Goal: Task Accomplishment & Management: Manage account settings

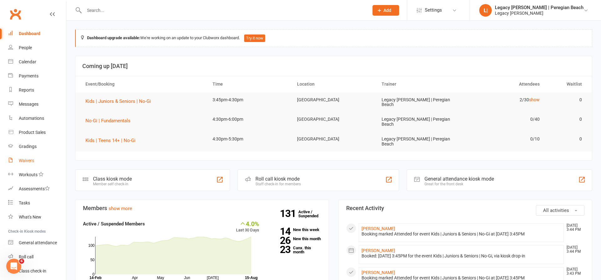
click at [31, 163] on link "Waivers" at bounding box center [37, 160] width 58 height 14
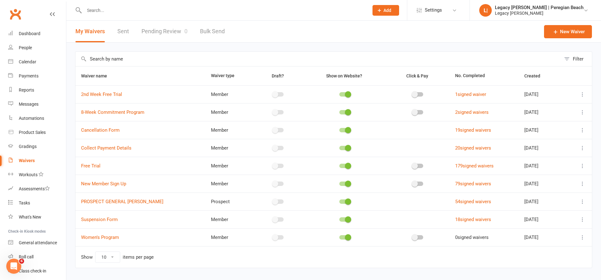
click at [153, 31] on link "Pending Review 0" at bounding box center [165, 32] width 46 height 22
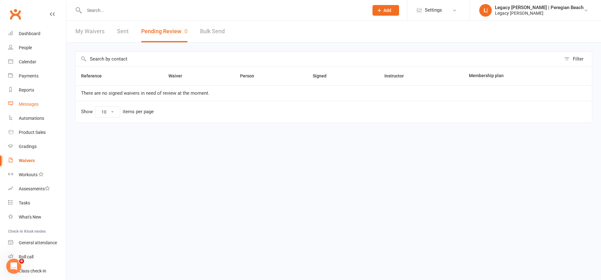
click at [32, 108] on link "Messages" at bounding box center [37, 104] width 58 height 14
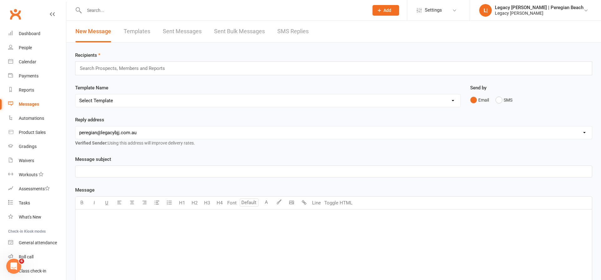
click at [173, 29] on link "Sent Messages" at bounding box center [182, 32] width 39 height 22
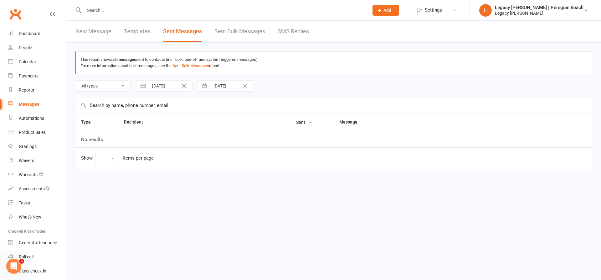
select select "10"
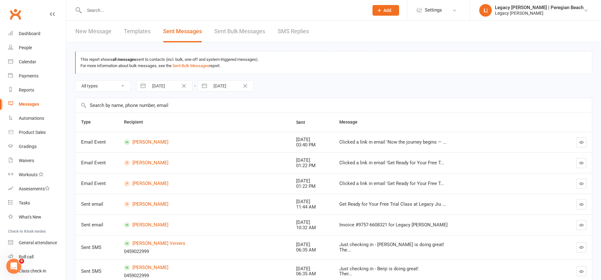
click at [257, 34] on link "Sent Bulk Messages" at bounding box center [239, 32] width 51 height 22
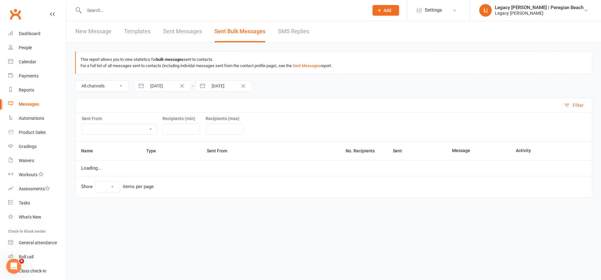
select select "10"
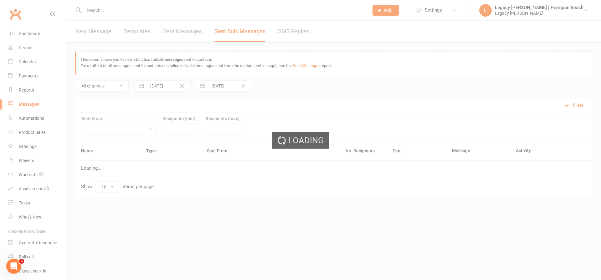
drag, startPoint x: 102, startPoint y: 29, endPoint x: 87, endPoint y: 27, distance: 15.2
click at [102, 29] on div "Loading" at bounding box center [300, 140] width 601 height 280
click at [33, 34] on div "Loading" at bounding box center [300, 140] width 601 height 280
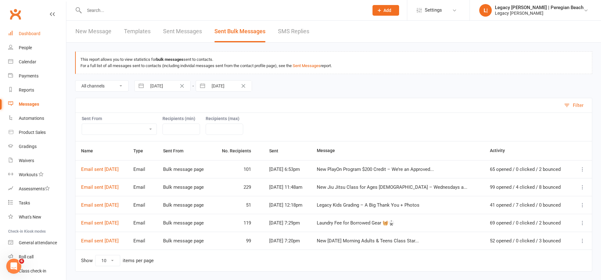
click at [33, 31] on link "Dashboard" at bounding box center [37, 34] width 58 height 14
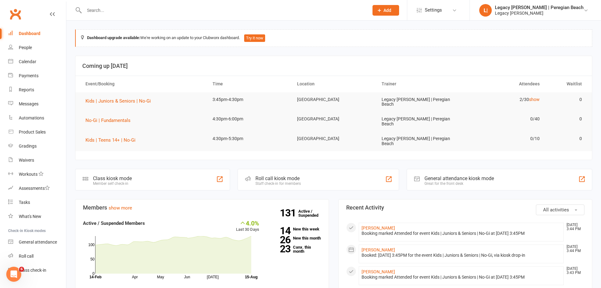
click at [112, 9] on input "text" at bounding box center [223, 10] width 282 height 9
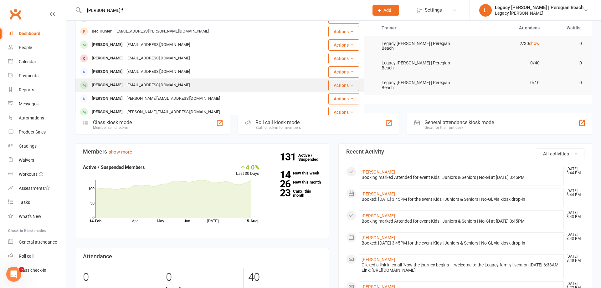
scroll to position [106, 0]
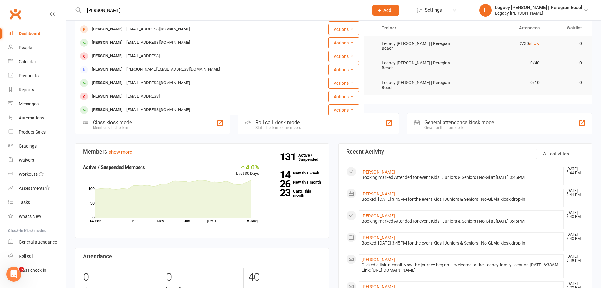
drag, startPoint x: 102, startPoint y: 11, endPoint x: 73, endPoint y: 11, distance: 29.4
click at [73, 11] on react-component "Cooper fullton Cooper Hamilton cooperhamo@icloud.com Actions Clinton Walker cb.…" at bounding box center [182, 10] width 364 height 20
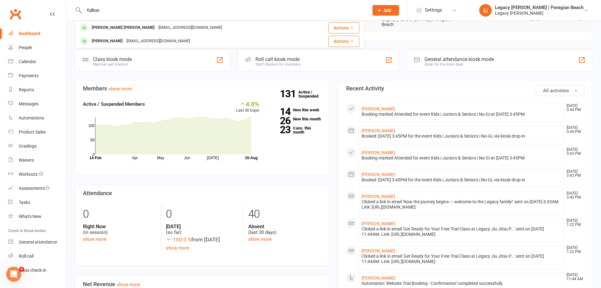
scroll to position [120, 0]
click at [106, 13] on input "fullton" at bounding box center [223, 10] width 282 height 9
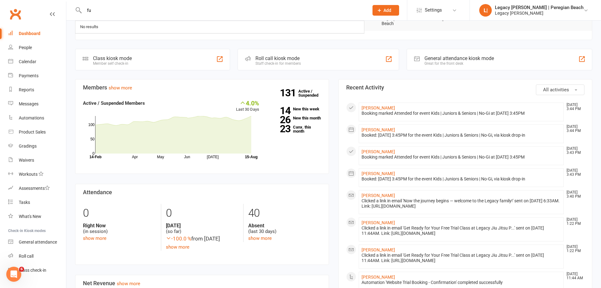
type input "f"
click at [29, 161] on div "Waivers" at bounding box center [26, 160] width 15 height 5
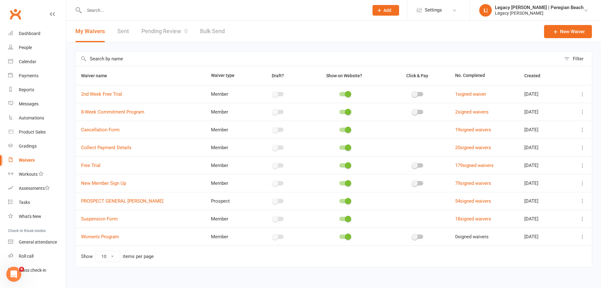
click at [155, 33] on link "Pending Review 0" at bounding box center [165, 32] width 46 height 22
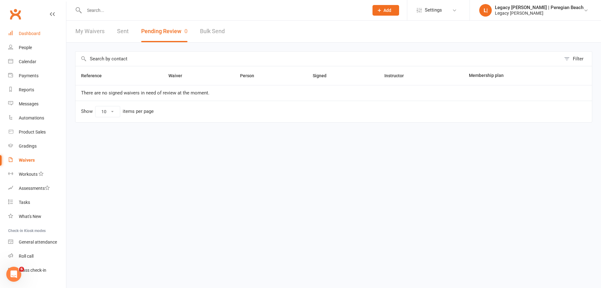
click at [31, 31] on link "Dashboard" at bounding box center [37, 34] width 58 height 14
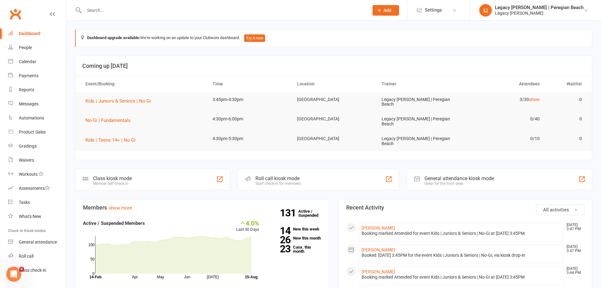
scroll to position [1, 0]
click at [157, 16] on div at bounding box center [219, 10] width 289 height 20
click at [188, 13] on input "text" at bounding box center [223, 10] width 282 height 9
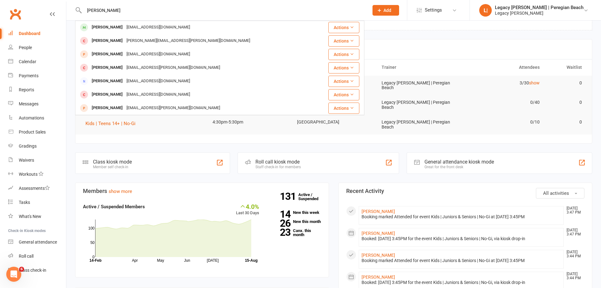
scroll to position [43, 0]
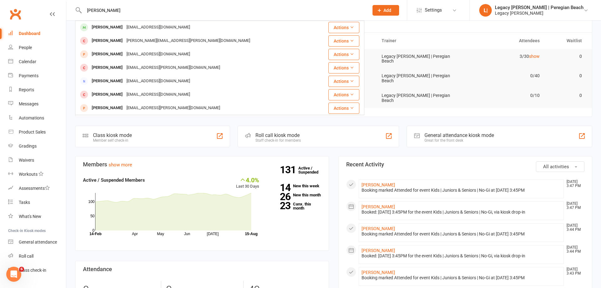
click at [158, 9] on input "[PERSON_NAME]" at bounding box center [223, 10] width 282 height 9
type input "C"
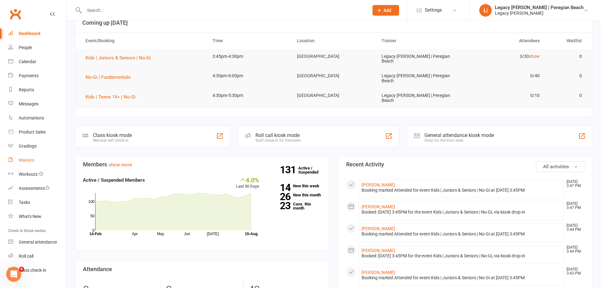
click at [30, 163] on link "Waivers" at bounding box center [37, 160] width 58 height 14
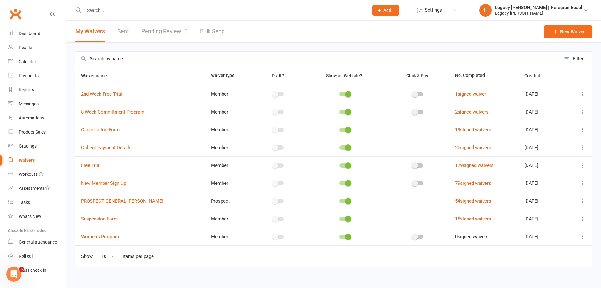
click at [127, 32] on link "Sent" at bounding box center [123, 32] width 12 height 22
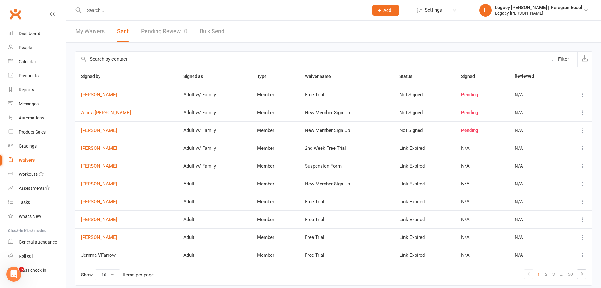
scroll to position [1, 0]
click at [114, 13] on input "text" at bounding box center [223, 10] width 282 height 9
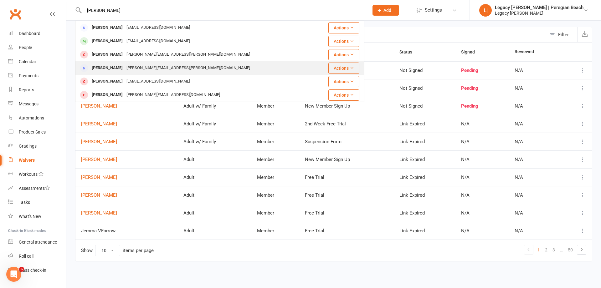
scroll to position [20, 0]
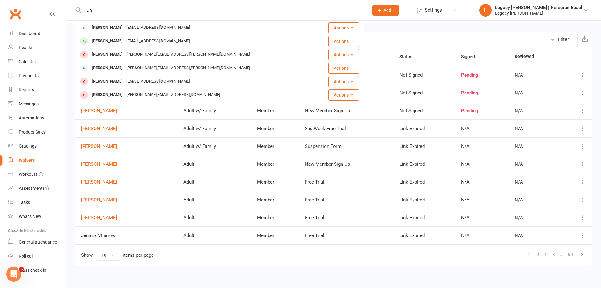
type input "J"
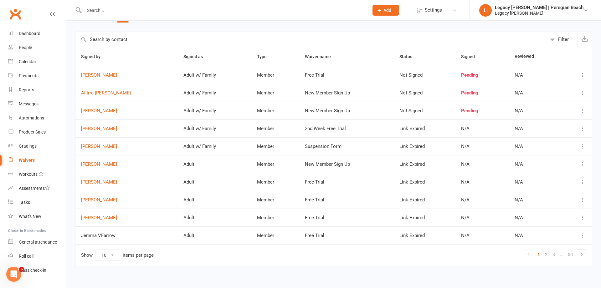
drag, startPoint x: 25, startPoint y: 59, endPoint x: 20, endPoint y: 59, distance: 5.3
click at [25, 59] on div "Calendar" at bounding box center [28, 61] width 18 height 5
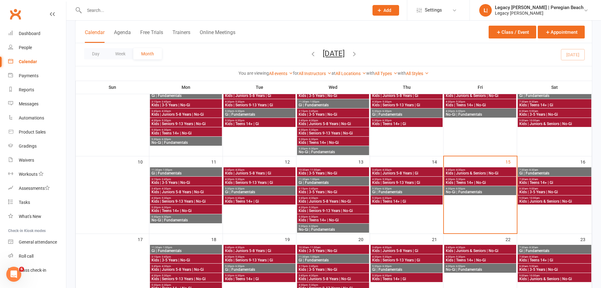
scroll to position [132, 0]
click at [479, 173] on span "Kids | Juniors & Seniors | No-Gi" at bounding box center [481, 173] width 70 height 4
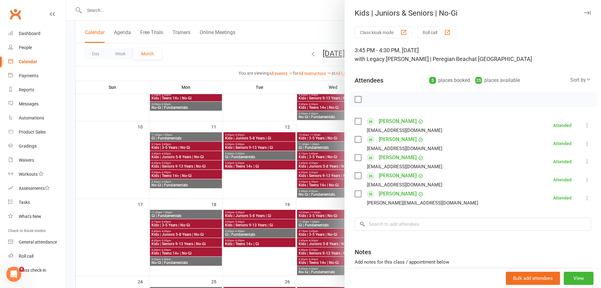
scroll to position [0, 0]
click at [315, 19] on div at bounding box center [333, 144] width 535 height 288
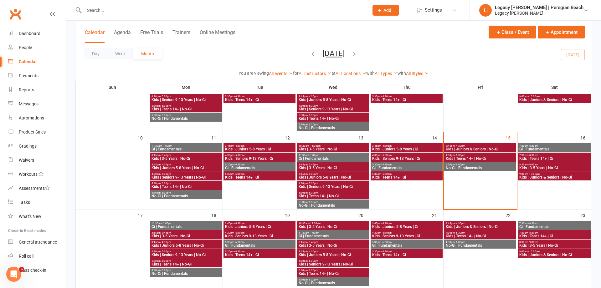
scroll to position [155, 0]
click at [31, 159] on div "Waivers" at bounding box center [26, 160] width 15 height 5
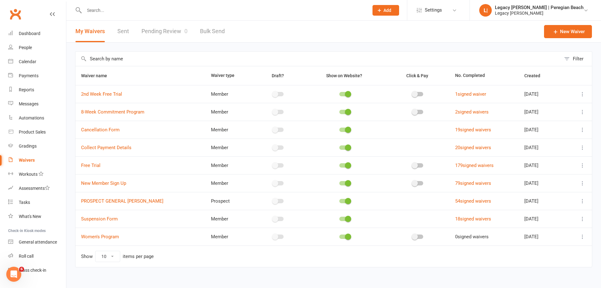
click at [163, 33] on link "Pending Review 0" at bounding box center [165, 32] width 46 height 22
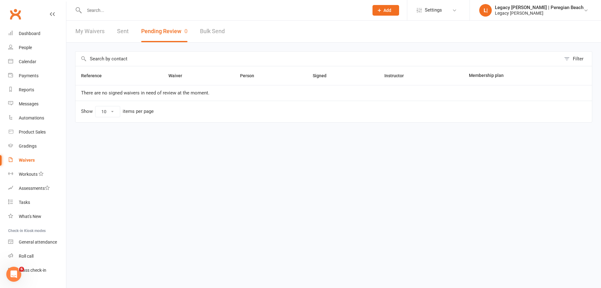
click at [577, 60] on div "Filter" at bounding box center [578, 59] width 11 height 8
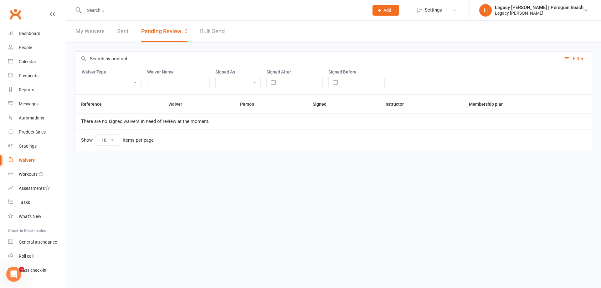
scroll to position [0, 0]
click at [392, 178] on html "Prospect Member Non-attending contact Class / event Appointment Grading event T…" at bounding box center [300, 89] width 601 height 178
click at [588, 11] on icon at bounding box center [586, 10] width 5 height 5
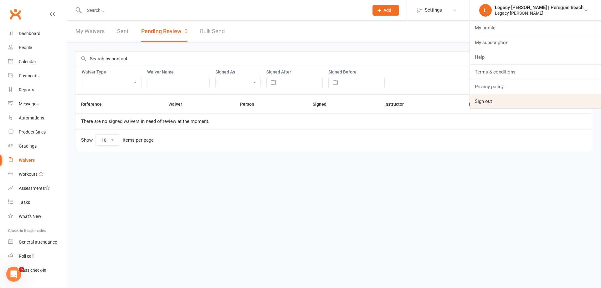
click at [509, 98] on link "Sign out" at bounding box center [535, 101] width 131 height 14
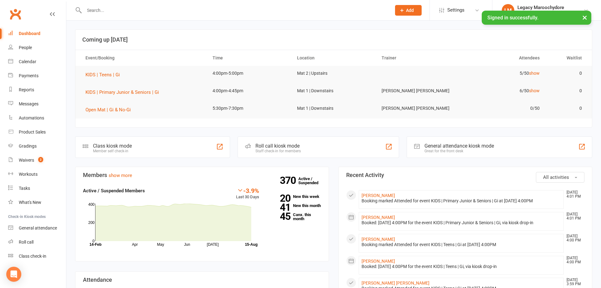
drag, startPoint x: 29, startPoint y: 158, endPoint x: 425, endPoint y: 83, distance: 402.4
click at [29, 158] on div "Waivers" at bounding box center [26, 160] width 15 height 5
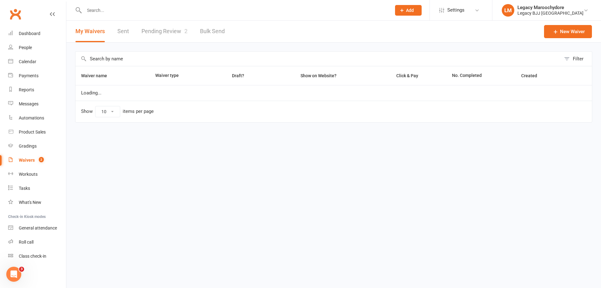
select select "25"
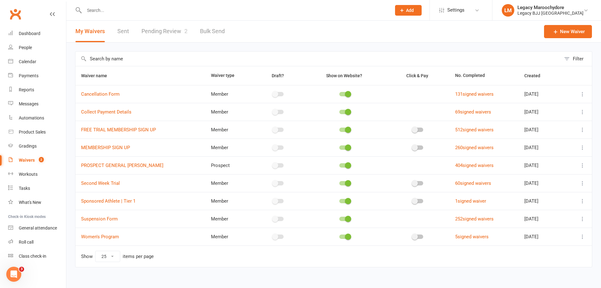
click at [174, 36] on link "Pending Review 2" at bounding box center [165, 32] width 46 height 22
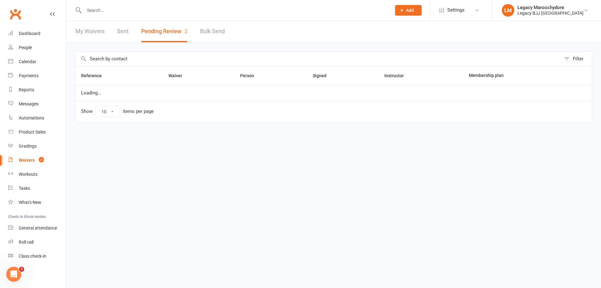
select select "100"
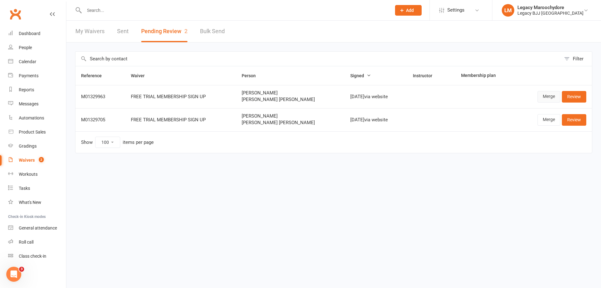
click at [545, 94] on link "Merge" at bounding box center [549, 96] width 23 height 11
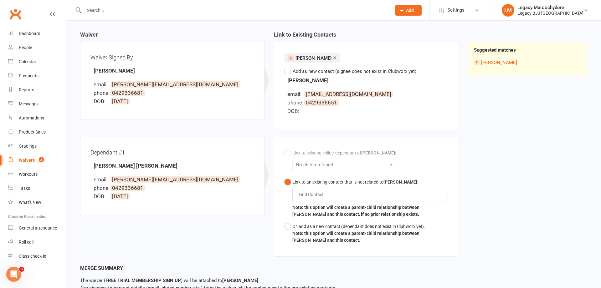
scroll to position [54, 0]
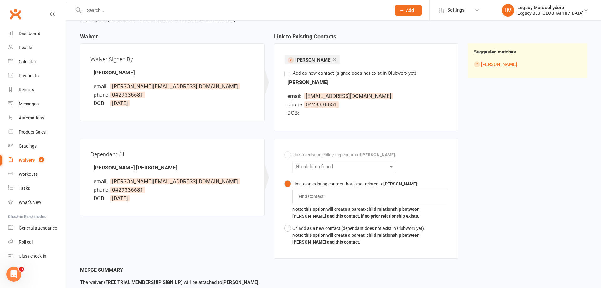
click at [308, 199] on input "text" at bounding box center [312, 197] width 29 height 8
click at [288, 155] on div "Link to existing child / dependant of [PERSON_NAME] : No children found Link to…" at bounding box center [366, 199] width 164 height 100
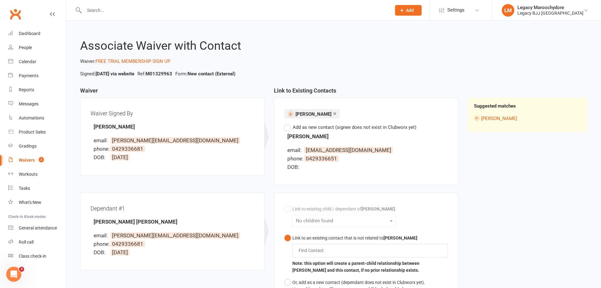
scroll to position [0, 0]
click at [99, 11] on input "text" at bounding box center [234, 10] width 305 height 9
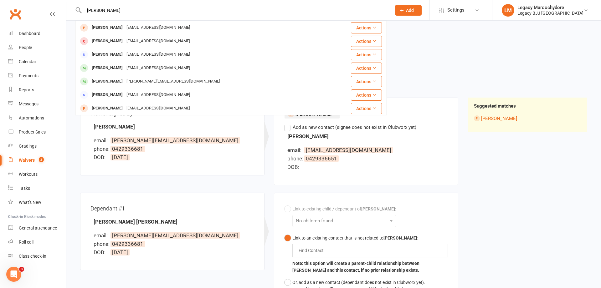
type input "[PERSON_NAME]"
drag, startPoint x: 151, startPoint y: 49, endPoint x: 479, endPoint y: 73, distance: 329.0
click at [480, 73] on ul "Signed: [DATE] via website Ref: M01329963 Form: New contact (External)" at bounding box center [333, 74] width 509 height 8
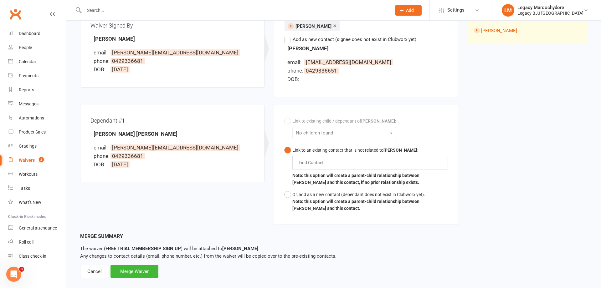
scroll to position [85, 0]
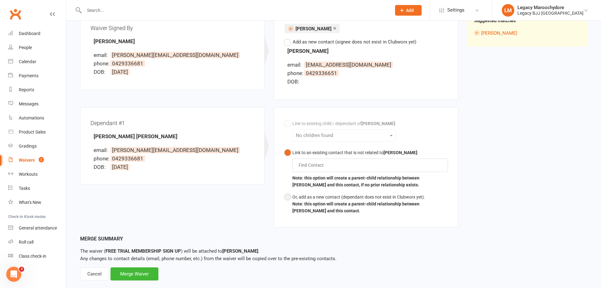
click at [292, 196] on button "Or, add as a new contact (dependant does not exist in Clubworx yet). Note: this…" at bounding box center [366, 204] width 164 height 26
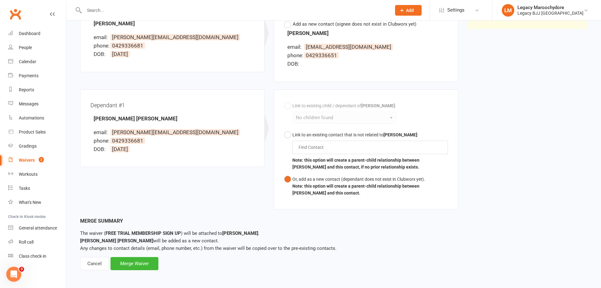
scroll to position [103, 0]
click at [146, 261] on div "Merge Waiver" at bounding box center [135, 264] width 48 height 13
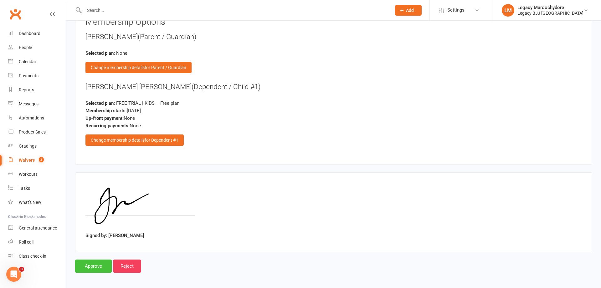
click at [97, 264] on input "Approve" at bounding box center [93, 266] width 37 height 13
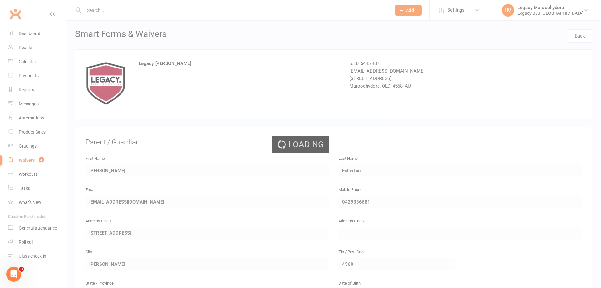
select select "100"
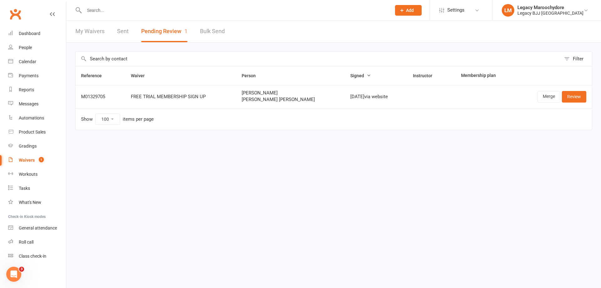
click at [101, 10] on input "text" at bounding box center [234, 10] width 305 height 9
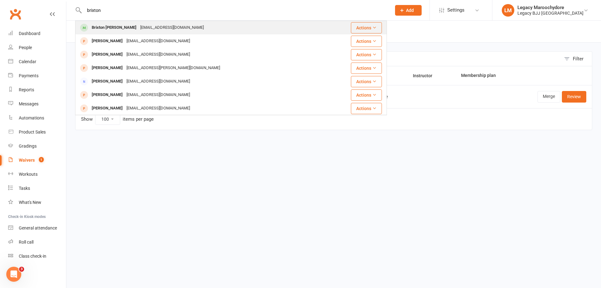
type input "brixton"
click at [100, 28] on div "Brixton [PERSON_NAME]" at bounding box center [114, 27] width 49 height 9
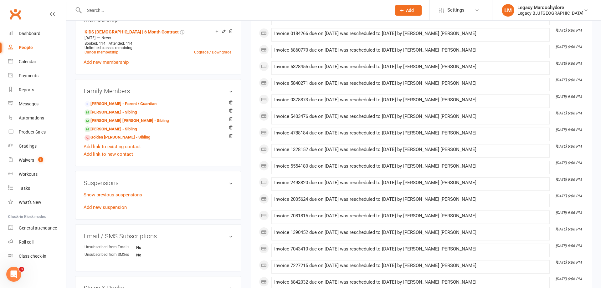
scroll to position [317, 0]
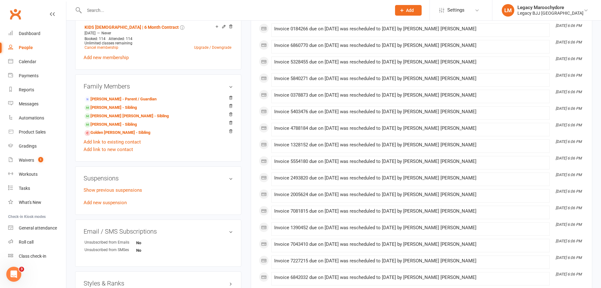
click at [119, 202] on link "Add new suspension" at bounding box center [105, 203] width 43 height 6
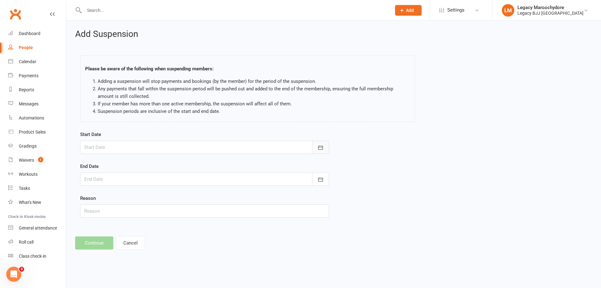
click at [322, 149] on icon "button" at bounding box center [320, 148] width 5 height 4
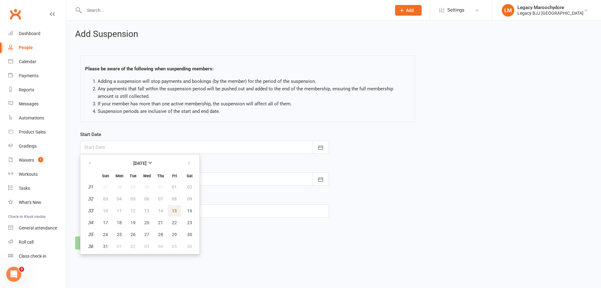
click at [173, 210] on span "15" at bounding box center [174, 211] width 5 height 5
type input "[DATE]"
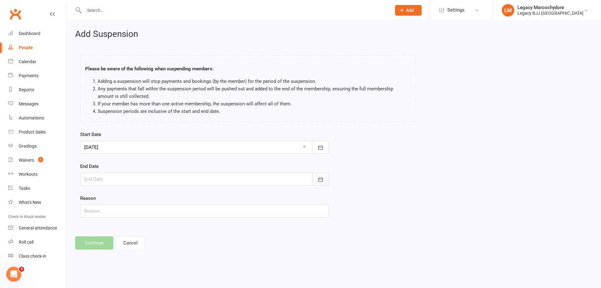
click at [319, 178] on icon "button" at bounding box center [321, 180] width 6 height 6
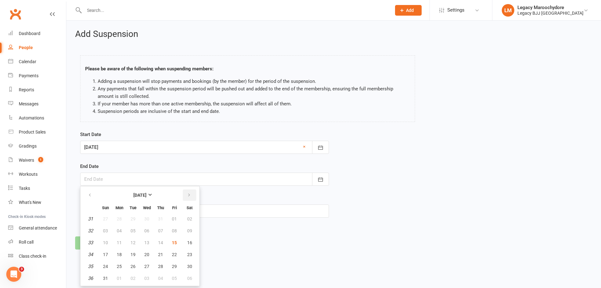
click at [189, 197] on icon "button" at bounding box center [189, 195] width 4 height 5
click at [176, 232] on span "12" at bounding box center [174, 231] width 5 height 5
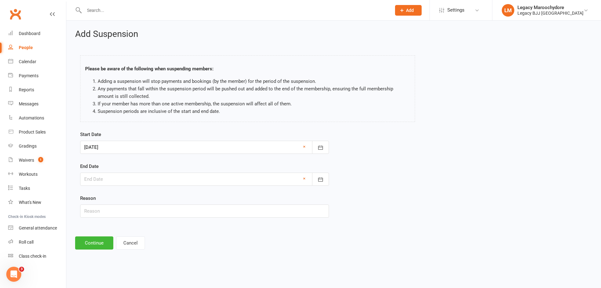
type input "[DATE]"
click at [136, 212] on input "text" at bounding box center [204, 211] width 249 height 13
type input "surgery"
click at [101, 240] on button "Continue" at bounding box center [94, 243] width 38 height 13
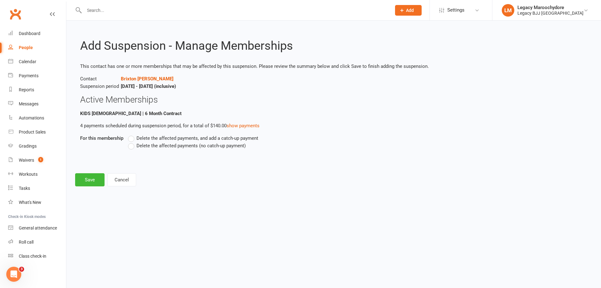
click at [132, 147] on label "Delete the affected payments (no catch-up payment)" at bounding box center [187, 146] width 118 height 8
click at [132, 142] on input "Delete the affected payments (no catch-up payment)" at bounding box center [130, 142] width 4 height 0
click at [89, 182] on button "Save" at bounding box center [89, 179] width 29 height 13
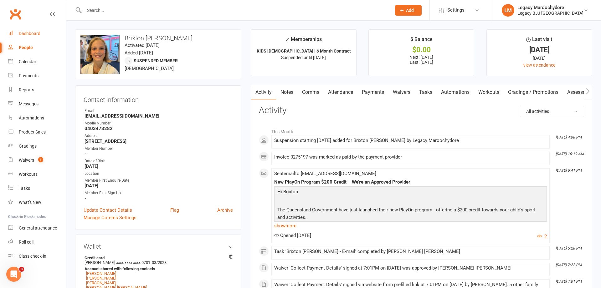
click at [32, 35] on div "Dashboard" at bounding box center [30, 33] width 22 height 5
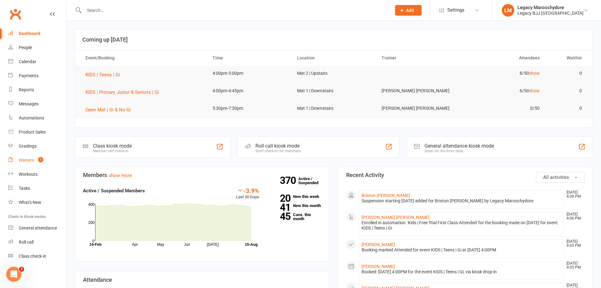
click at [28, 162] on div "Waivers" at bounding box center [26, 160] width 15 height 5
select select "25"
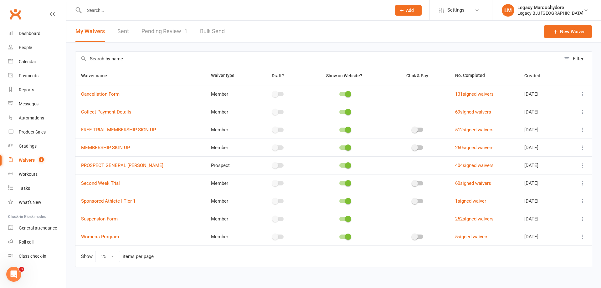
click at [170, 31] on link "Pending Review 1" at bounding box center [165, 32] width 46 height 22
select select "100"
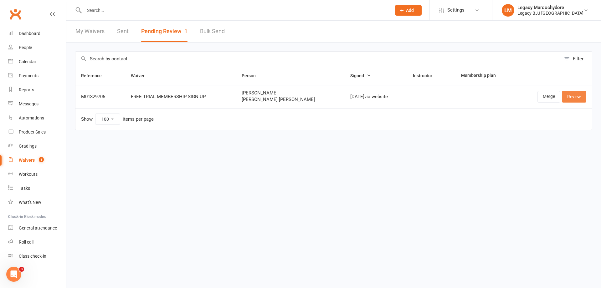
click at [580, 95] on link "Review" at bounding box center [574, 96] width 24 height 11
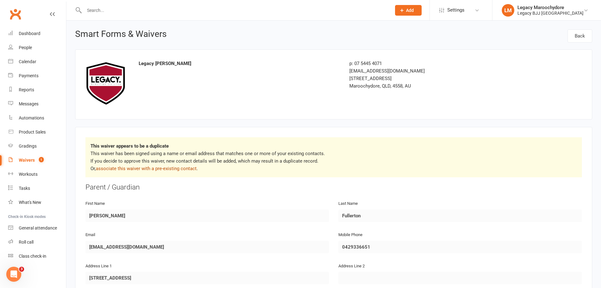
click at [182, 169] on link "associate this waiver with a pre-existing contact" at bounding box center [146, 169] width 101 height 6
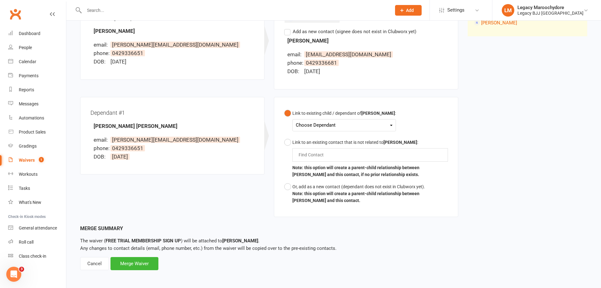
scroll to position [96, 0]
click at [143, 262] on div "Merge Waiver" at bounding box center [135, 264] width 48 height 13
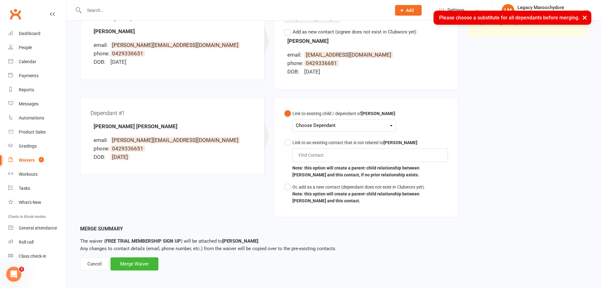
click at [527, 94] on div "Waiver Waiver Signed By [PERSON_NAME] email: [PERSON_NAME][EMAIL_ADDRESS][DOMAI…" at bounding box center [333, 108] width 517 height 233
click at [308, 128] on div "Choose Dependant" at bounding box center [344, 125] width 97 height 8
drag, startPoint x: 316, startPoint y: 140, endPoint x: 312, endPoint y: 144, distance: 6.4
click at [316, 140] on link "[PERSON_NAME] [PERSON_NAME]" at bounding box center [346, 140] width 101 height 13
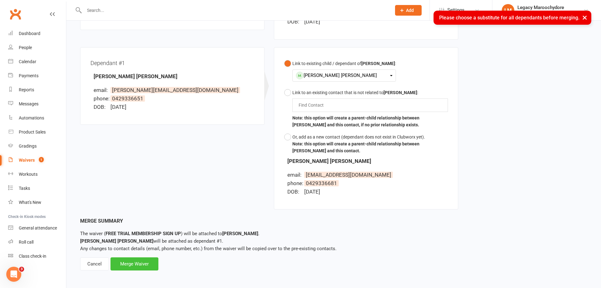
scroll to position [145, 0]
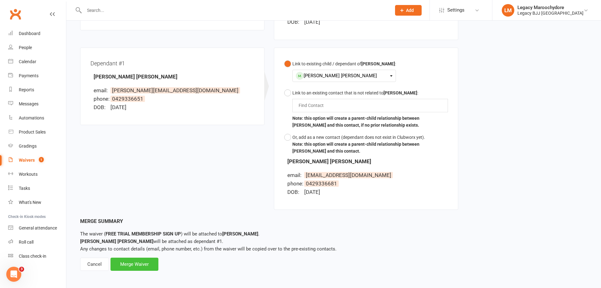
click at [135, 264] on div "Merge Waiver" at bounding box center [135, 264] width 48 height 13
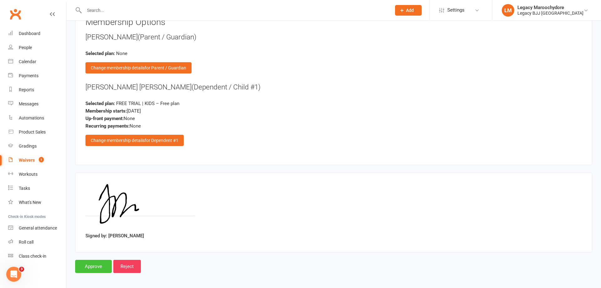
click at [101, 263] on input "Approve" at bounding box center [93, 266] width 37 height 13
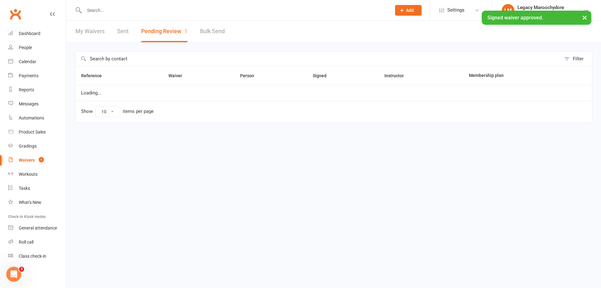
select select "100"
click at [23, 32] on div "Dashboard" at bounding box center [30, 33] width 22 height 5
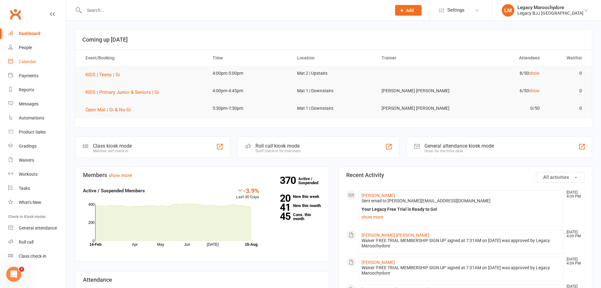
click at [23, 62] on div "Calendar" at bounding box center [28, 61] width 18 height 5
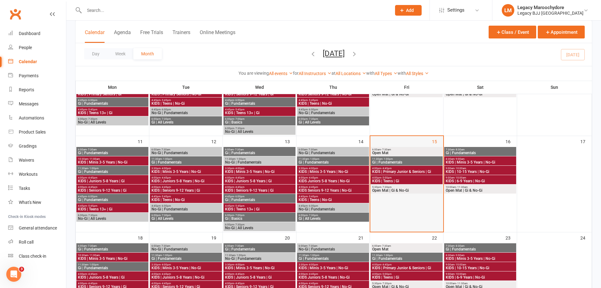
scroll to position [190, 0]
click at [407, 178] on span "4:00pm - 5:00pm" at bounding box center [407, 177] width 70 height 3
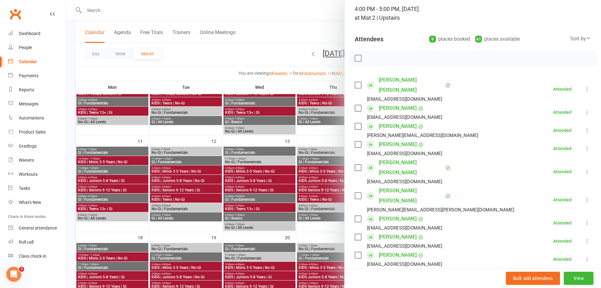
scroll to position [42, 0]
click at [287, 32] on div at bounding box center [333, 144] width 535 height 288
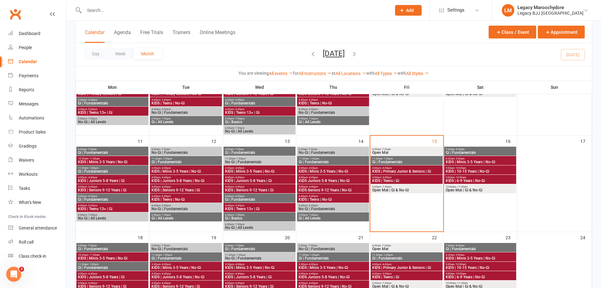
click at [427, 170] on span "KIDS | Primary Junior & Seniors | Gi" at bounding box center [407, 172] width 70 height 4
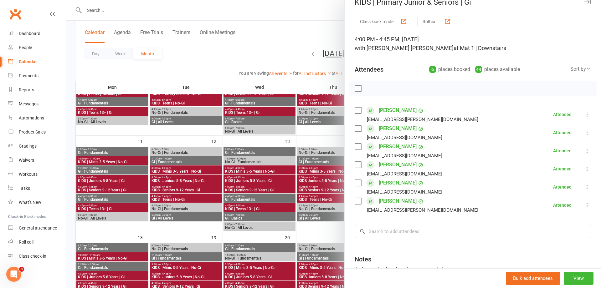
scroll to position [50, 0]
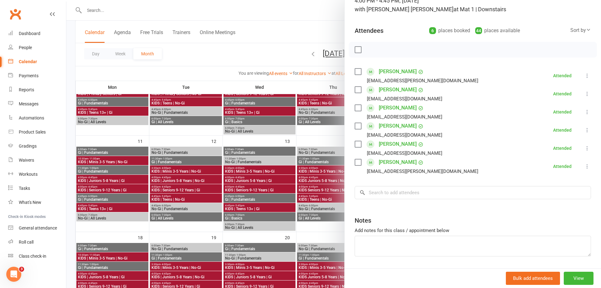
click at [271, 19] on div at bounding box center [333, 144] width 535 height 288
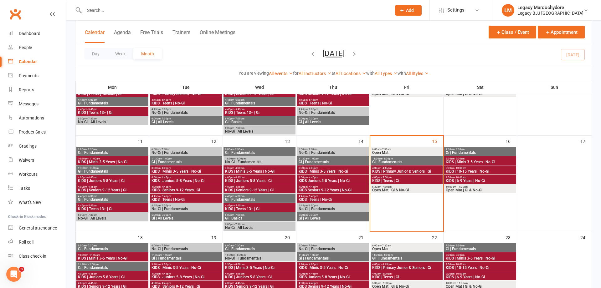
click at [403, 179] on span "KIDS | Teens | Gi" at bounding box center [407, 181] width 70 height 4
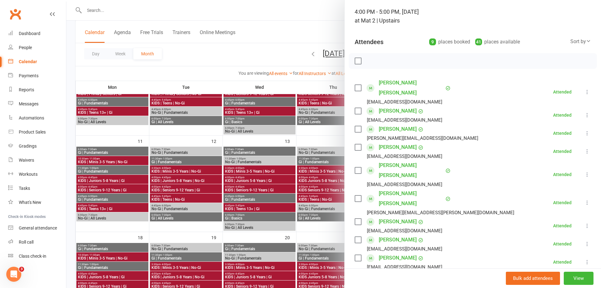
scroll to position [41, 0]
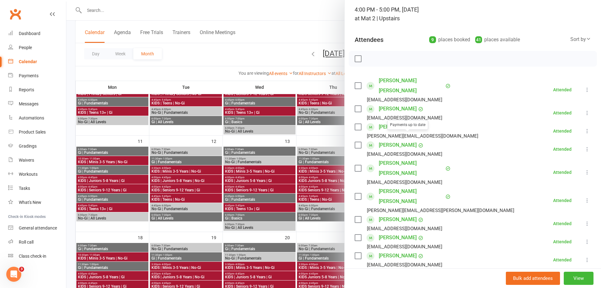
click at [279, 30] on div at bounding box center [333, 144] width 535 height 288
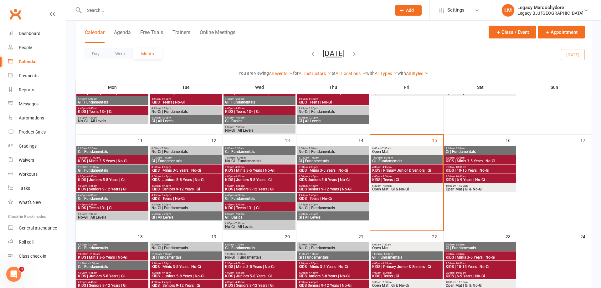
scroll to position [191, 0]
click at [167, 17] on div at bounding box center [231, 10] width 312 height 20
click at [159, 11] on input "text" at bounding box center [234, 10] width 305 height 9
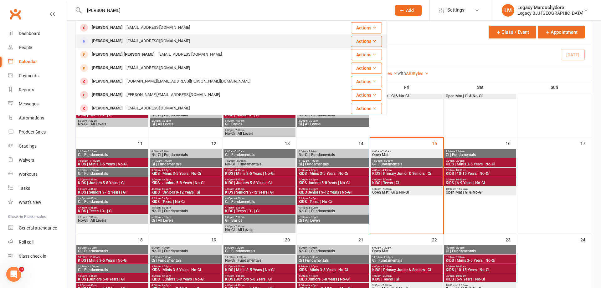
scroll to position [186, 0]
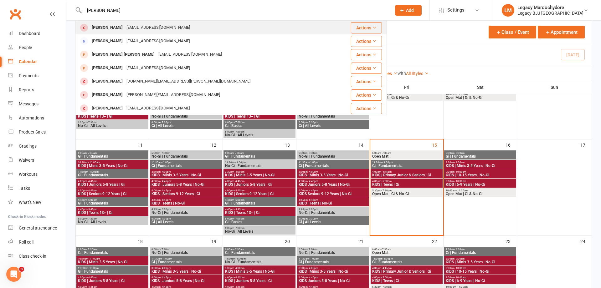
type input "[PERSON_NAME]"
click at [111, 26] on div "[PERSON_NAME]" at bounding box center [107, 26] width 35 height 9
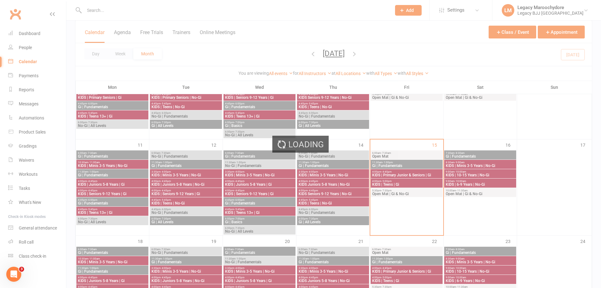
scroll to position [187, 0]
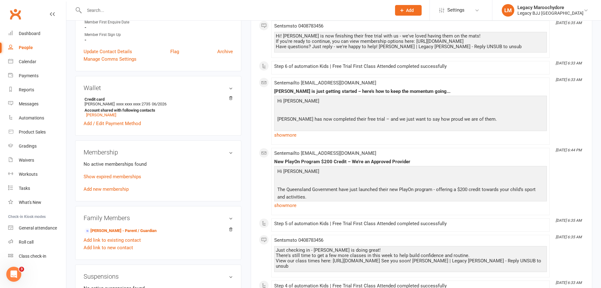
scroll to position [163, 0]
click at [104, 232] on link "[PERSON_NAME] - Parent / Guardian" at bounding box center [121, 232] width 72 height 7
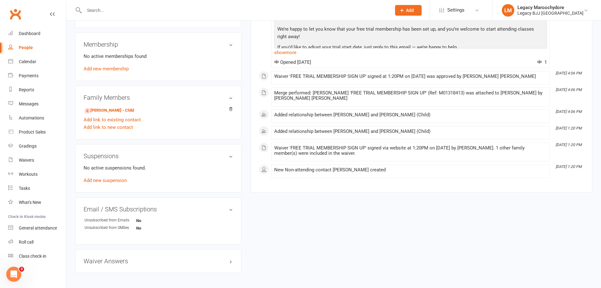
scroll to position [255, 0]
click at [98, 111] on link "[PERSON_NAME] - Child" at bounding box center [109, 109] width 49 height 7
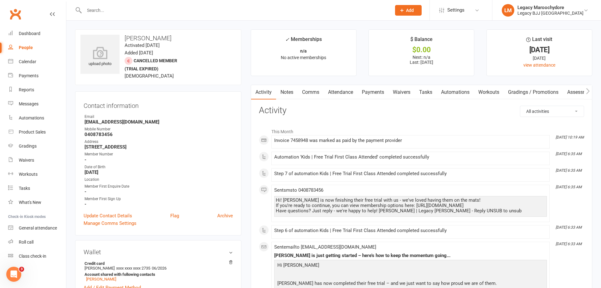
click at [160, 13] on input "text" at bounding box center [234, 10] width 305 height 9
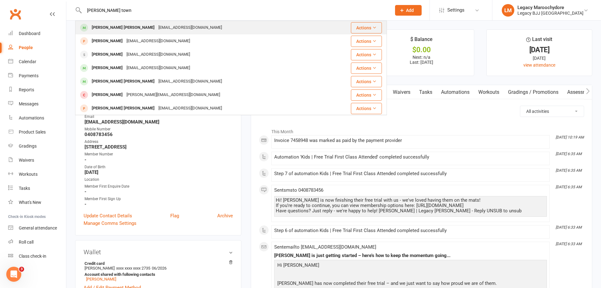
type input "[PERSON_NAME] town"
click at [117, 25] on div "[PERSON_NAME] [PERSON_NAME]" at bounding box center [123, 27] width 67 height 9
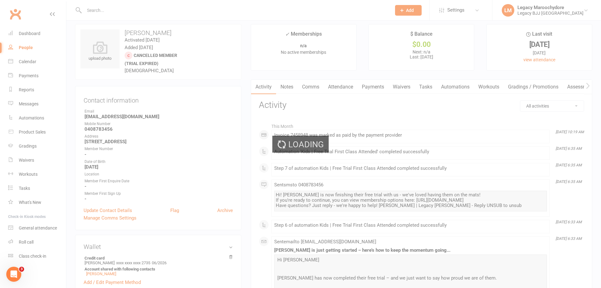
scroll to position [7, 0]
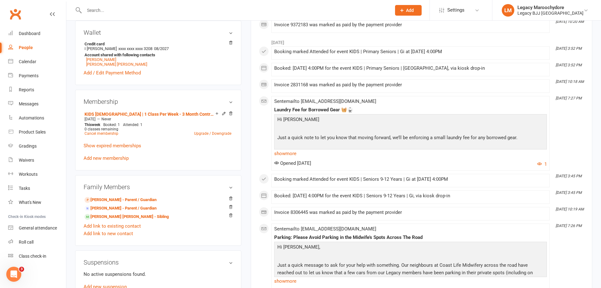
scroll to position [216, 0]
click at [107, 216] on link "[PERSON_NAME] [PERSON_NAME] - Sibling" at bounding box center [127, 217] width 84 height 7
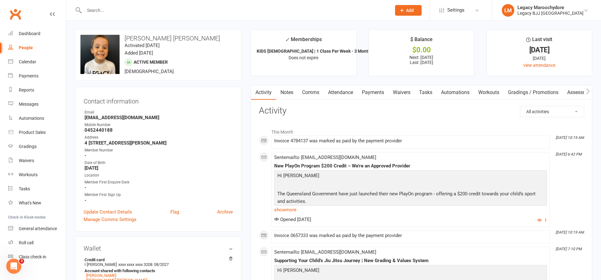
click at [105, 11] on input "text" at bounding box center [234, 10] width 305 height 9
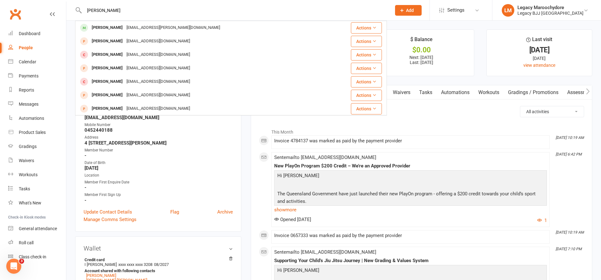
type input "[PERSON_NAME]"
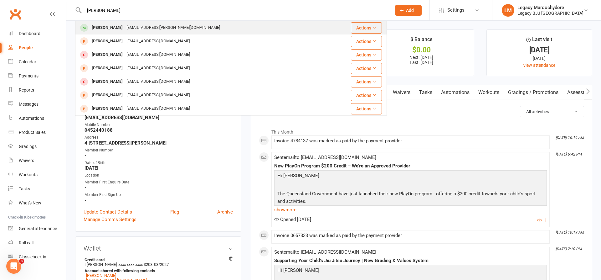
click at [109, 30] on div "[PERSON_NAME]" at bounding box center [107, 27] width 35 height 9
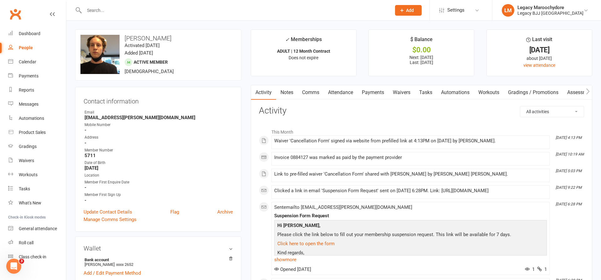
click at [402, 89] on link "Waivers" at bounding box center [402, 92] width 26 height 14
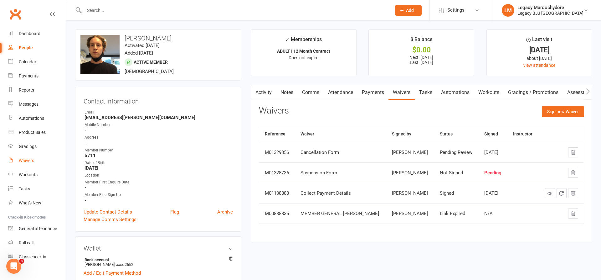
click at [30, 159] on div "Waivers" at bounding box center [26, 160] width 15 height 5
select select "25"
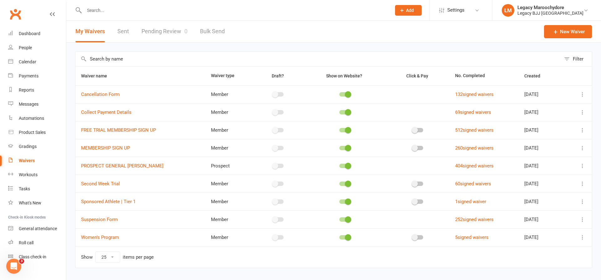
click at [161, 29] on link "Pending Review 0" at bounding box center [165, 32] width 46 height 22
select select "100"
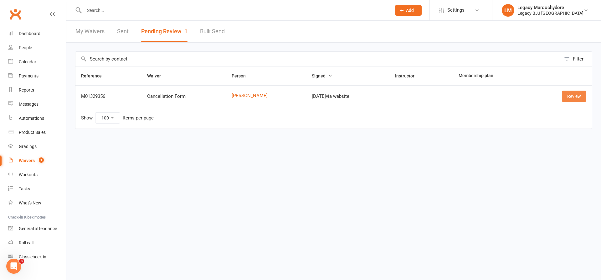
click at [565, 94] on link "Review" at bounding box center [574, 95] width 24 height 11
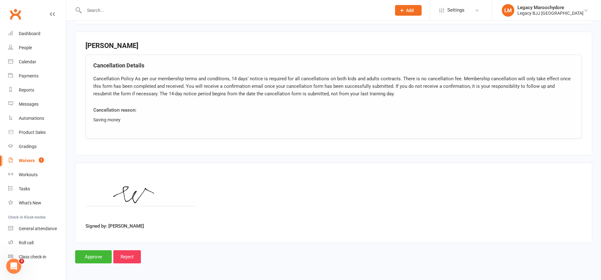
scroll to position [276, 0]
click at [97, 256] on input "Approve" at bounding box center [93, 256] width 37 height 13
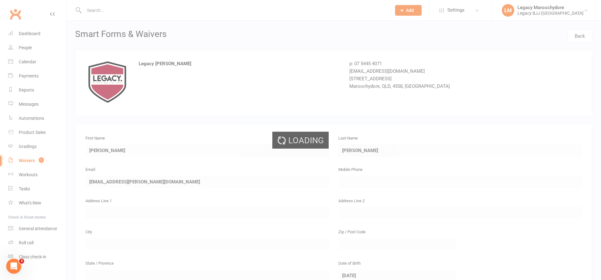
select select "100"
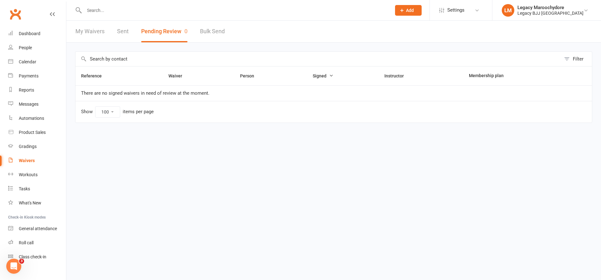
click at [131, 14] on input "text" at bounding box center [234, 10] width 305 height 9
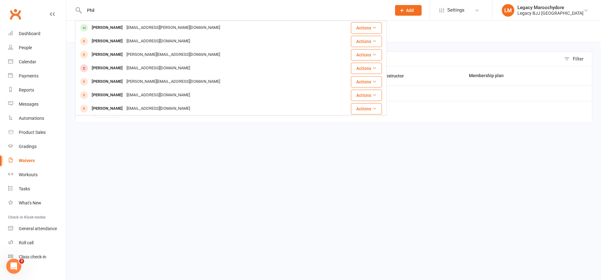
type input "Phil"
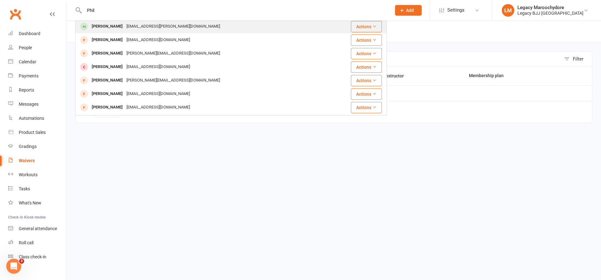
click at [104, 24] on div "[PERSON_NAME]" at bounding box center [107, 26] width 35 height 9
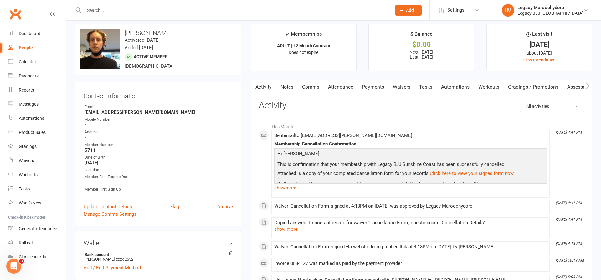
scroll to position [8, 0]
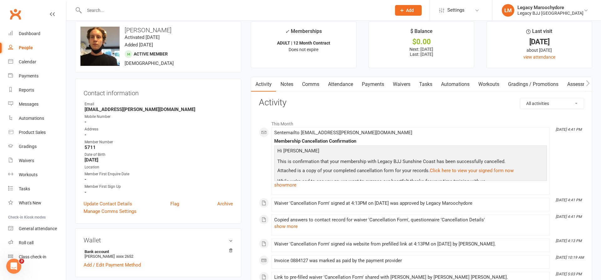
click at [487, 153] on p "Hi [PERSON_NAME]" at bounding box center [411, 151] width 270 height 9
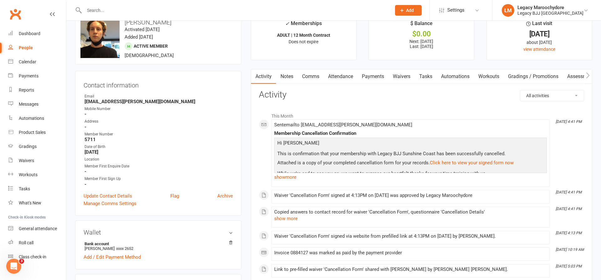
scroll to position [16, 0]
click at [283, 175] on link "show more" at bounding box center [410, 177] width 273 height 9
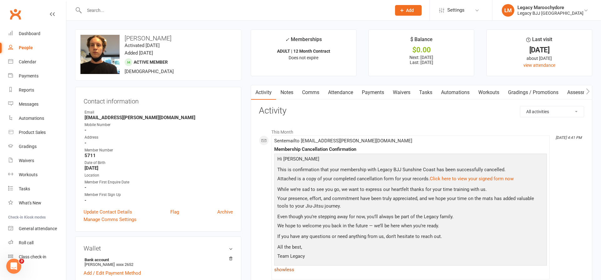
scroll to position [0, 0]
click at [116, 9] on input "text" at bounding box center [234, 10] width 305 height 9
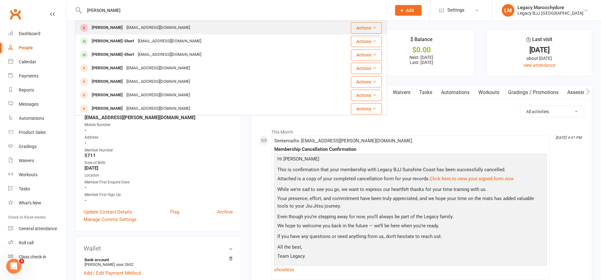
type input "[PERSON_NAME]"
click at [106, 29] on div "[PERSON_NAME]" at bounding box center [107, 27] width 35 height 9
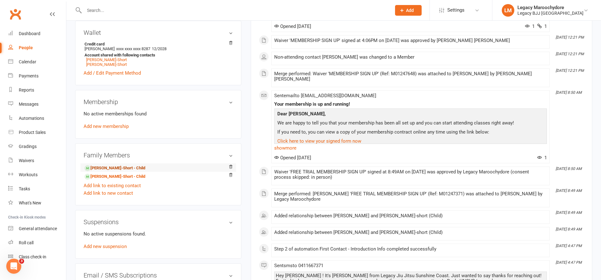
scroll to position [214, 0]
click at [115, 166] on link "[PERSON_NAME]-Short - Child" at bounding box center [115, 167] width 61 height 7
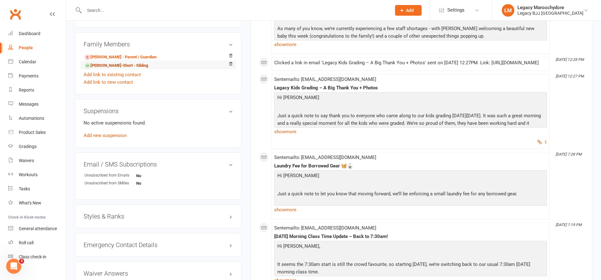
click at [126, 65] on link "[PERSON_NAME]-Short - Sibling" at bounding box center [117, 65] width 64 height 7
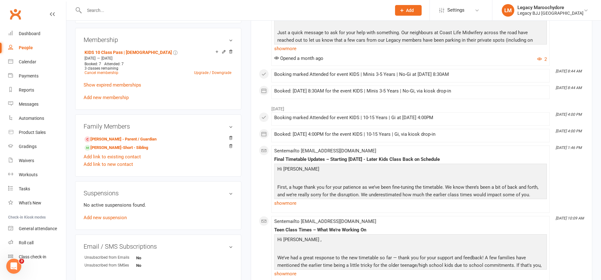
scroll to position [271, 0]
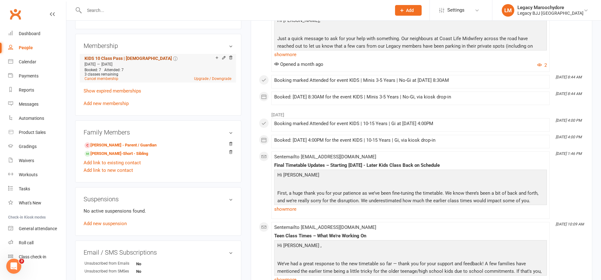
click at [133, 56] on link "KIDS 10 Class Pass | [DEMOGRAPHIC_DATA]" at bounding box center [128, 58] width 87 height 5
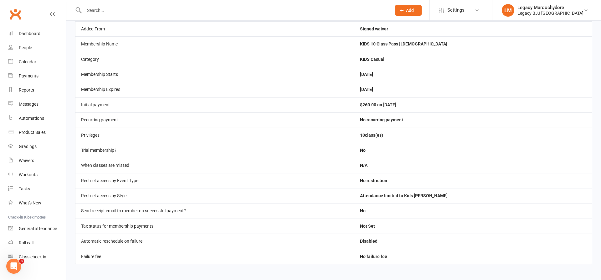
scroll to position [45, 0]
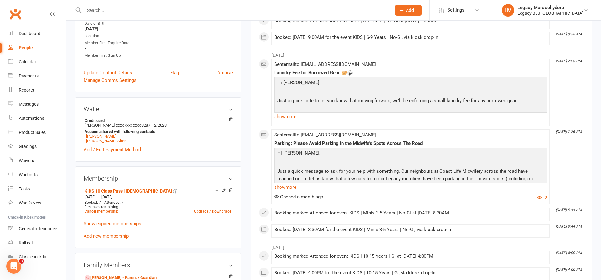
scroll to position [161, 0]
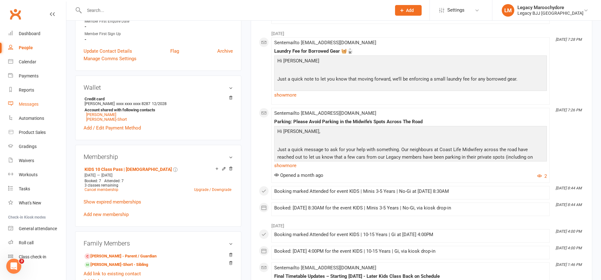
click at [35, 107] on link "Messages" at bounding box center [37, 104] width 58 height 14
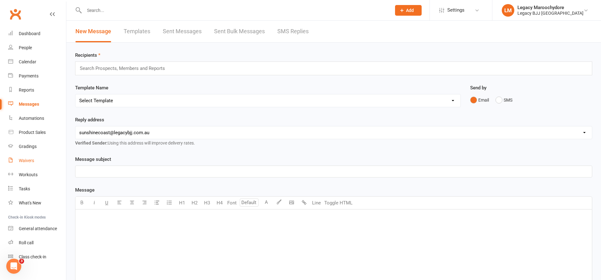
click at [29, 162] on div "Waivers" at bounding box center [26, 160] width 15 height 5
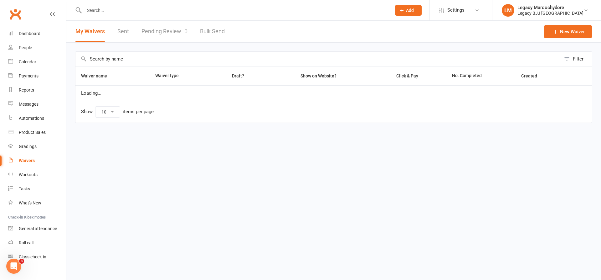
select select "25"
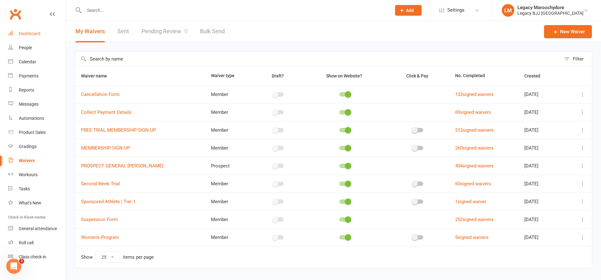
click at [35, 35] on div "Dashboard" at bounding box center [30, 33] width 22 height 5
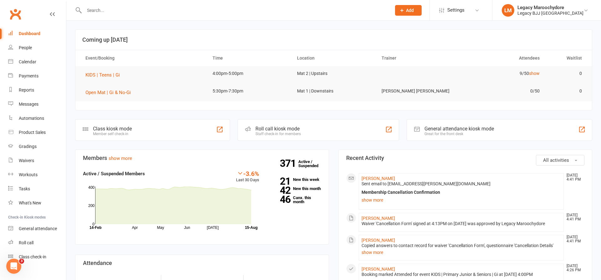
click at [138, 11] on input "text" at bounding box center [234, 10] width 305 height 9
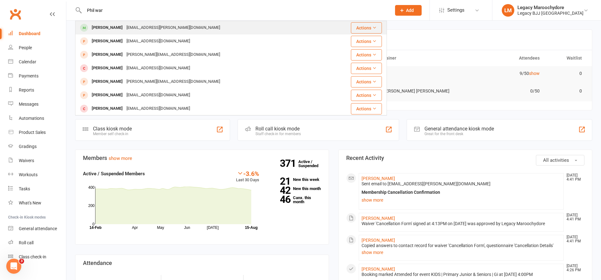
type input "Phil war"
click at [125, 29] on div "[EMAIL_ADDRESS][PERSON_NAME][DOMAIN_NAME]" at bounding box center [173, 27] width 97 height 9
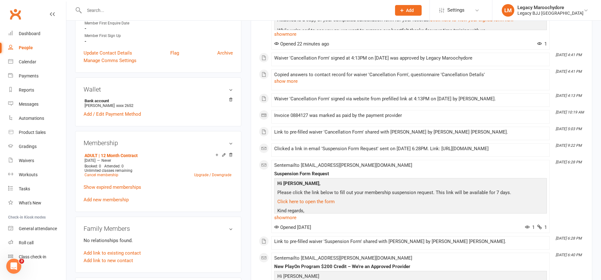
scroll to position [159, 0]
click at [91, 174] on link "Cancel membership" at bounding box center [102, 174] width 34 height 4
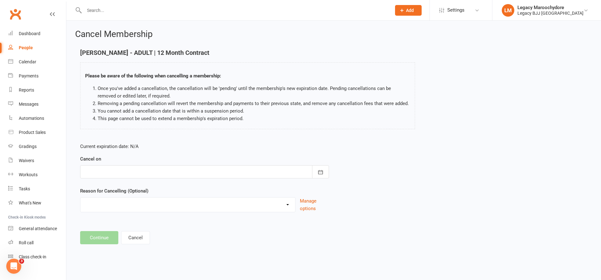
drag, startPoint x: 327, startPoint y: 171, endPoint x: 333, endPoint y: 171, distance: 5.3
click at [331, 171] on div "Current expiration date: N/A Cancel on [DATE] Sun Mon Tue Wed Thu Fri Sat 31 27…" at bounding box center [204, 179] width 258 height 83
click at [321, 171] on icon "button" at bounding box center [320, 172] width 5 height 4
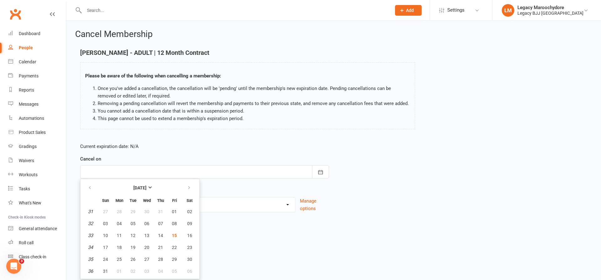
click at [407, 207] on div "Current expiration date: N/A Cancel on [DATE] Sun Mon Tue Wed Thu Fri Sat 31 27…" at bounding box center [333, 179] width 517 height 83
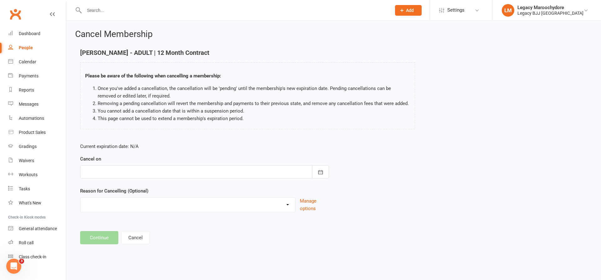
click at [136, 240] on button "Cancel" at bounding box center [135, 237] width 29 height 13
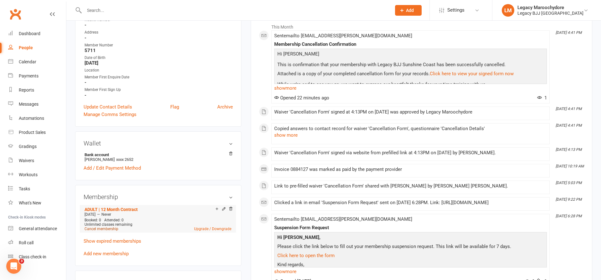
scroll to position [104, 0]
click at [106, 229] on link "Cancel membership" at bounding box center [102, 228] width 34 height 4
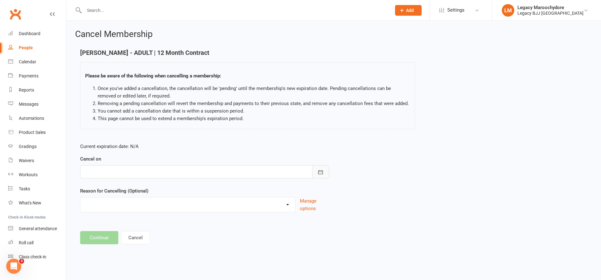
click at [320, 172] on icon "button" at bounding box center [321, 172] width 6 height 6
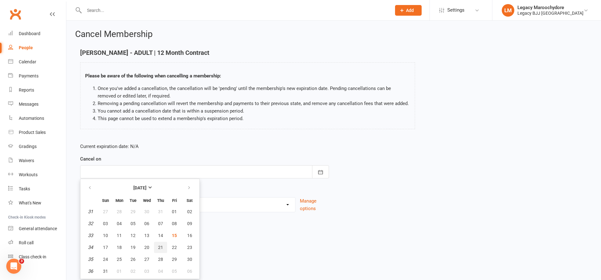
click at [158, 246] on span "21" at bounding box center [160, 247] width 5 height 5
type input "[DATE]"
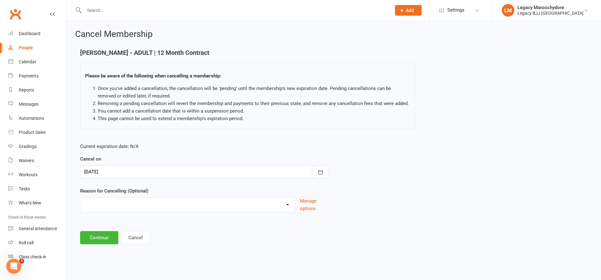
select select "2"
click at [106, 239] on button "Continue" at bounding box center [99, 237] width 38 height 13
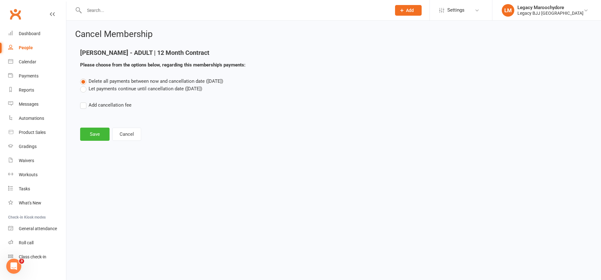
click at [85, 89] on label "Let payments continue until cancellation date ([DATE])" at bounding box center [141, 89] width 122 height 8
click at [84, 85] on input "Let payments continue until cancellation date ([DATE])" at bounding box center [82, 85] width 4 height 0
click at [96, 134] on button "Save" at bounding box center [94, 133] width 29 height 13
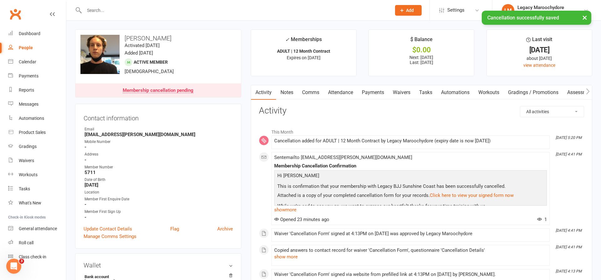
click at [369, 95] on link "Payments" at bounding box center [373, 92] width 31 height 14
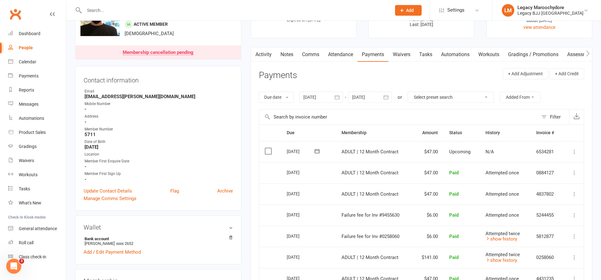
scroll to position [38, 0]
click at [573, 148] on icon at bounding box center [574, 151] width 6 height 6
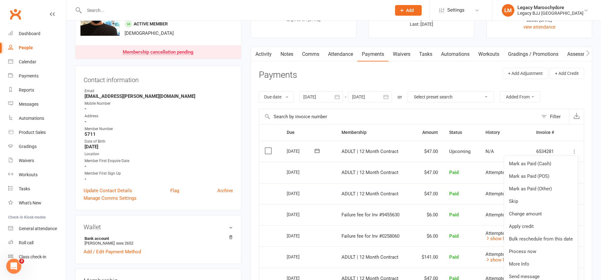
click at [412, 111] on input "text" at bounding box center [398, 116] width 279 height 15
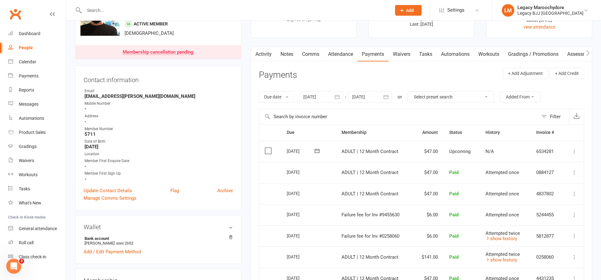
click at [263, 52] on link "Activity" at bounding box center [263, 54] width 25 height 14
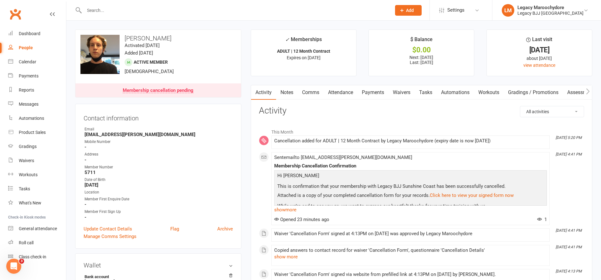
click at [366, 93] on link "Payments" at bounding box center [373, 92] width 31 height 14
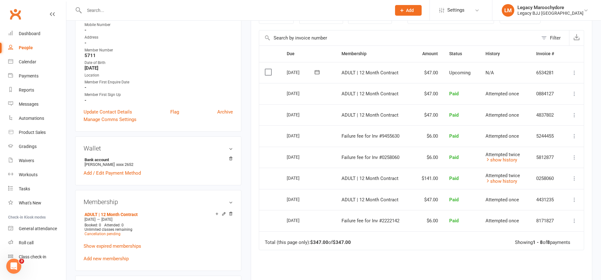
scroll to position [118, 0]
click at [116, 232] on span "Cancellation pending" at bounding box center [103, 232] width 36 height 4
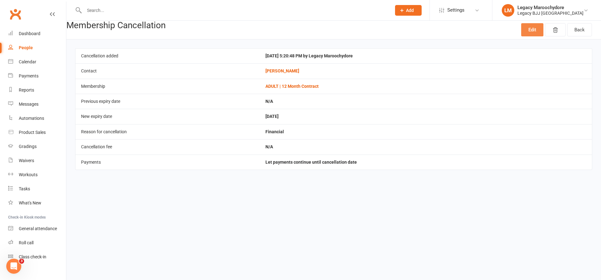
click at [535, 30] on link "Edit" at bounding box center [532, 29] width 22 height 13
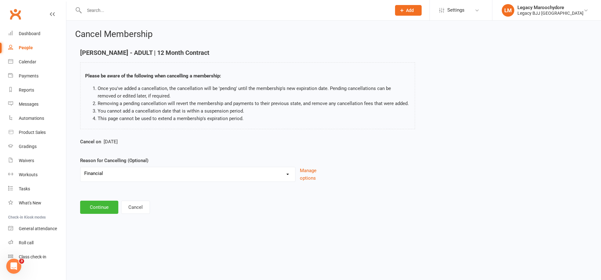
click at [101, 141] on div "Cancel on [DATE]" at bounding box center [204, 143] width 249 height 10
click at [138, 208] on button "Cancel" at bounding box center [135, 206] width 29 height 13
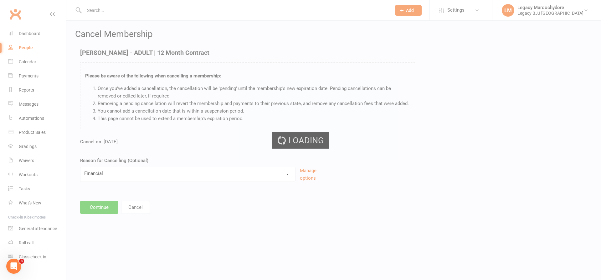
scroll to position [0, 0]
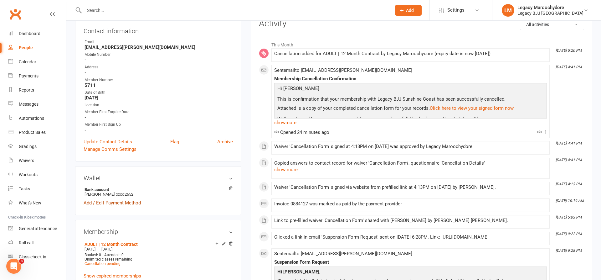
scroll to position [90, 0]
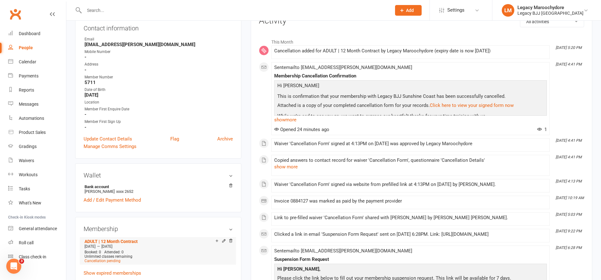
click at [109, 262] on li "ADULT | 12 Month Contract [DATE] — [DATE] Booked: 0 Attended: 0 Unlimited class…" at bounding box center [158, 251] width 150 height 28
click at [111, 261] on span "Cancellation pending" at bounding box center [103, 260] width 36 height 4
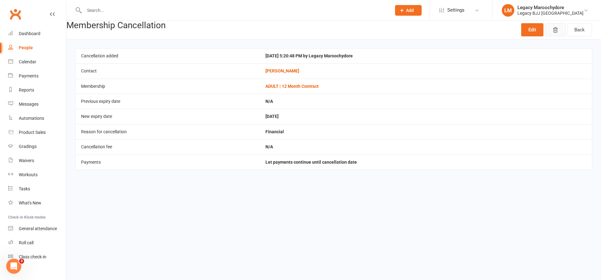
click at [555, 27] on icon "button" at bounding box center [555, 30] width 6 height 6
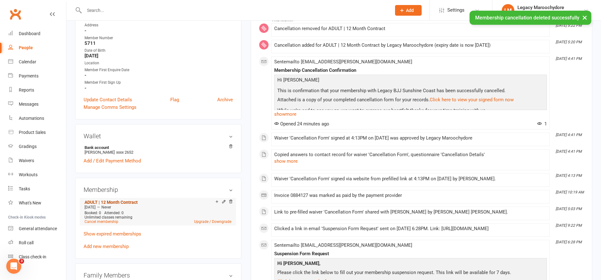
scroll to position [126, 0]
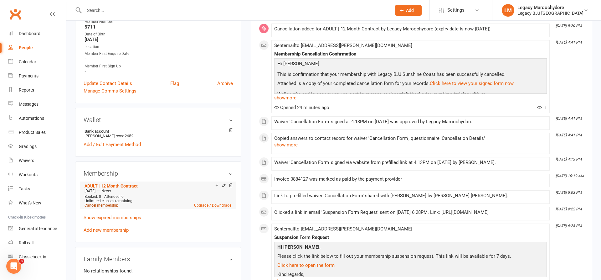
click at [102, 208] on li "ADULT | 12 Month Contract [DATE] — Never Booked: 0 Attended: 0 Unlimited classe…" at bounding box center [158, 195] width 150 height 28
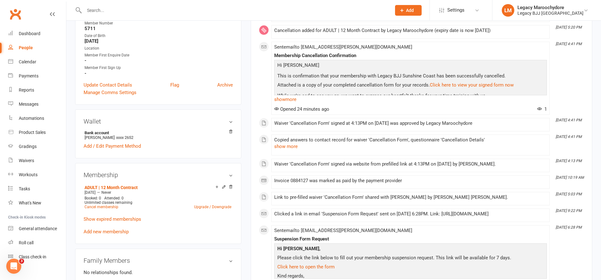
scroll to position [129, 0]
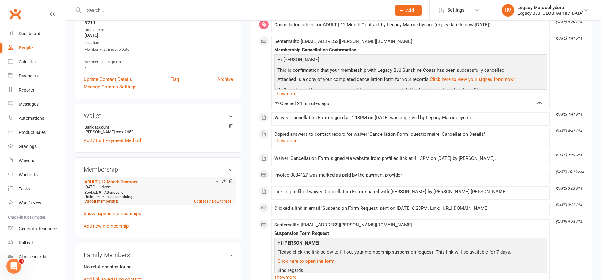
click at [97, 205] on membership-list "ADULT | 12 Month Contract [DATE] — Never Booked: 0 Attended: 0 Unlimited classe…" at bounding box center [158, 202] width 149 height 51
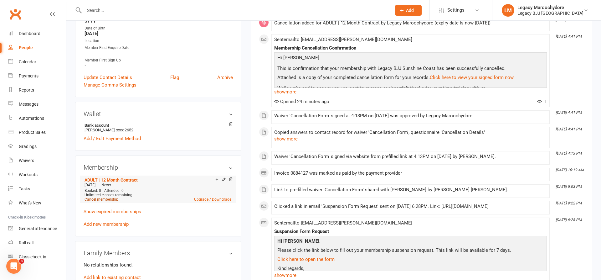
click at [103, 201] on li "ADULT | 12 Month Contract [DATE] — Never Booked: 0 Attended: 0 Unlimited classe…" at bounding box center [158, 189] width 150 height 28
click at [112, 199] on link "Cancel membership" at bounding box center [102, 199] width 34 height 4
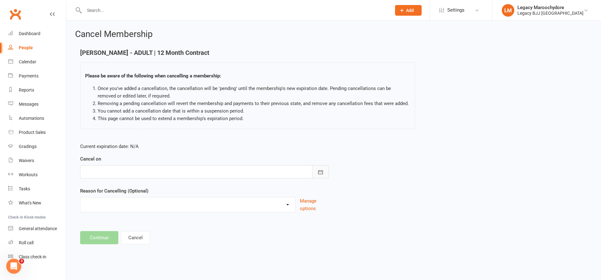
click at [320, 169] on icon "button" at bounding box center [321, 172] width 6 height 6
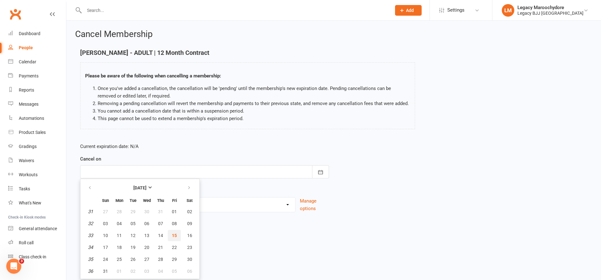
click at [175, 234] on span "15" at bounding box center [174, 235] width 5 height 5
type input "[DATE]"
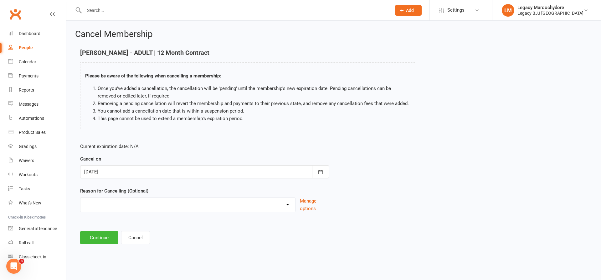
select select "2"
click at [99, 239] on button "Continue" at bounding box center [99, 237] width 38 height 13
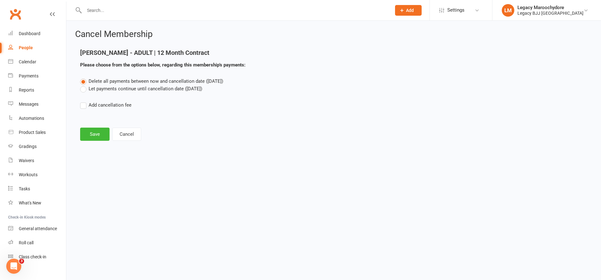
click at [84, 89] on label "Let payments continue until cancellation date ([DATE])" at bounding box center [141, 89] width 122 height 8
click at [84, 85] on input "Let payments continue until cancellation date ([DATE])" at bounding box center [82, 85] width 4 height 0
click at [93, 134] on button "Save" at bounding box center [94, 133] width 29 height 13
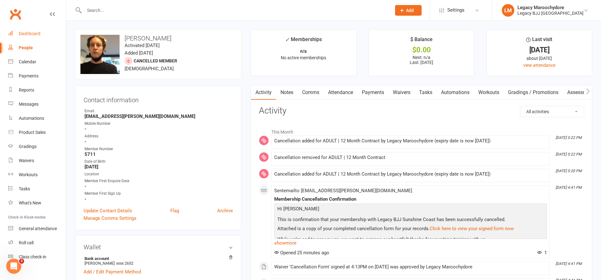
click at [37, 37] on link "Dashboard" at bounding box center [37, 34] width 58 height 14
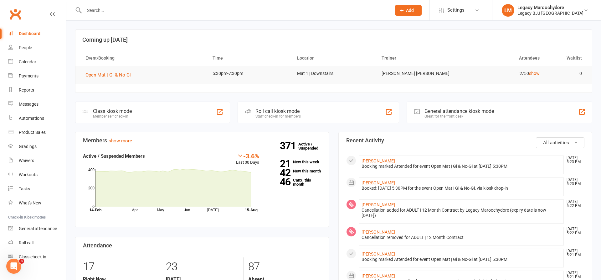
click at [14, 266] on icon "Open Intercom Messenger" at bounding box center [14, 266] width 10 height 10
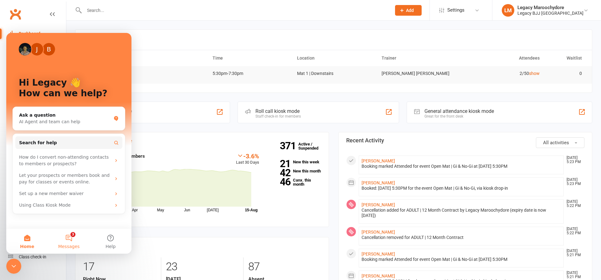
click at [70, 238] on button "3 Messages" at bounding box center [69, 240] width 42 height 25
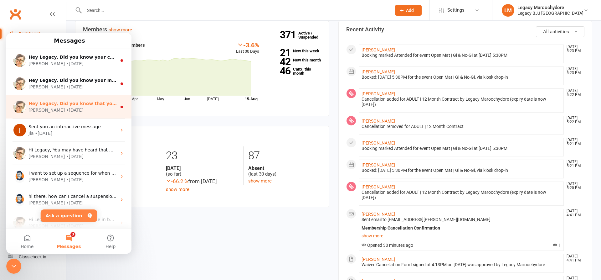
scroll to position [131, 0]
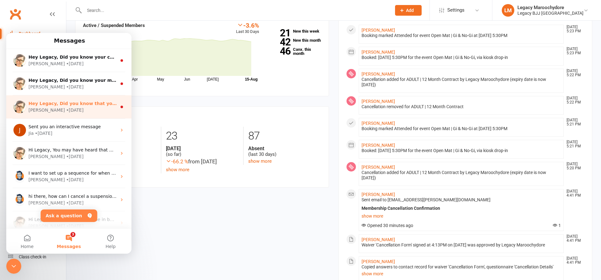
click at [59, 111] on div "[PERSON_NAME] • [DATE]" at bounding box center [72, 110] width 88 height 7
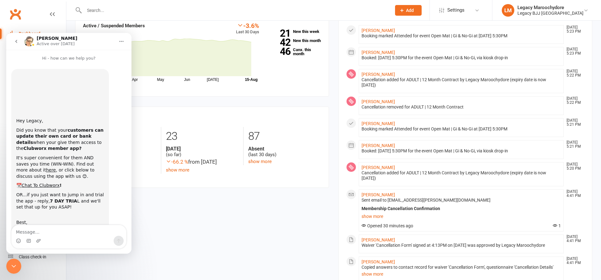
scroll to position [27, 0]
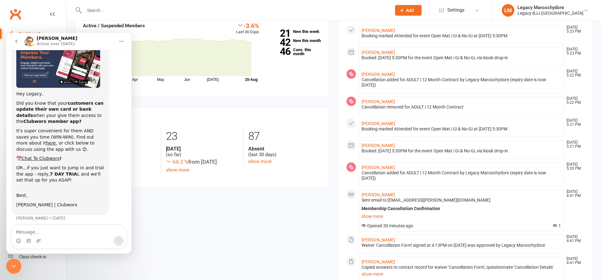
click at [14, 267] on icon "Close Intercom Messenger" at bounding box center [14, 266] width 8 height 8
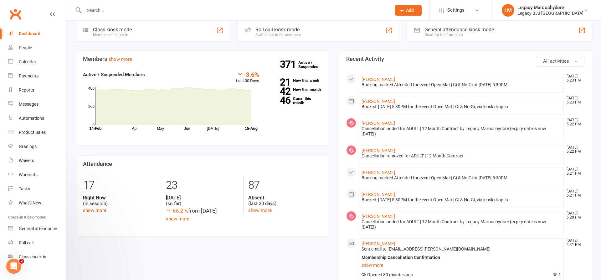
scroll to position [0, 0]
click at [153, 8] on input "text" at bounding box center [234, 10] width 305 height 9
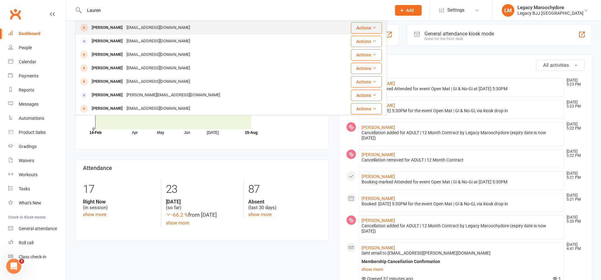
scroll to position [74, 0]
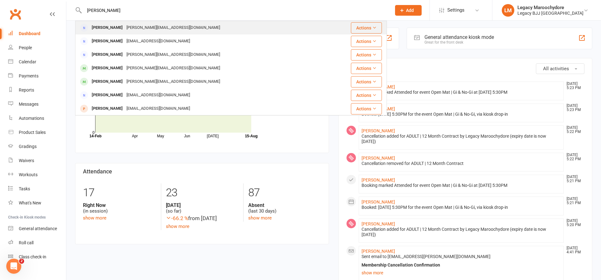
type input "[PERSON_NAME]"
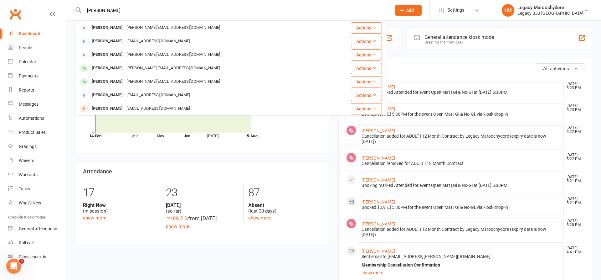
click at [109, 26] on div "[PERSON_NAME]" at bounding box center [107, 27] width 35 height 9
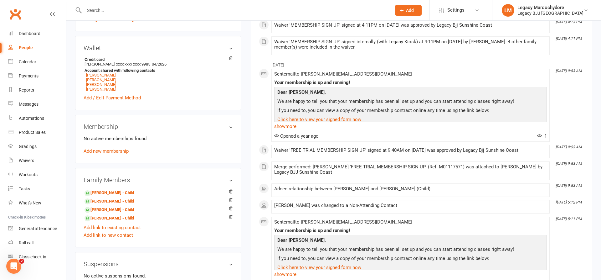
scroll to position [206, 0]
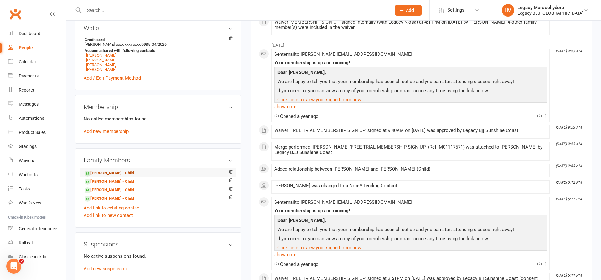
click at [114, 172] on link "[PERSON_NAME] - Child" at bounding box center [109, 173] width 49 height 7
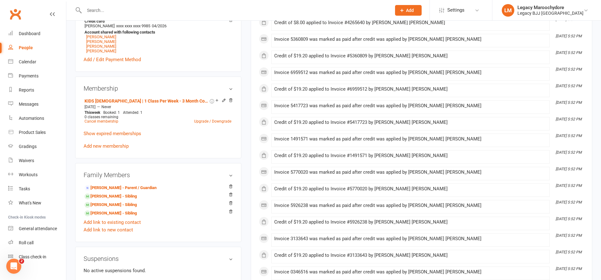
scroll to position [245, 0]
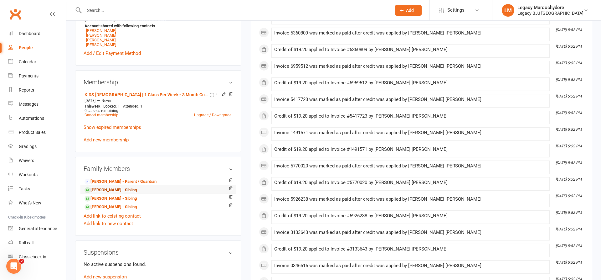
click at [118, 188] on link "[PERSON_NAME] - Sibling" at bounding box center [111, 190] width 52 height 7
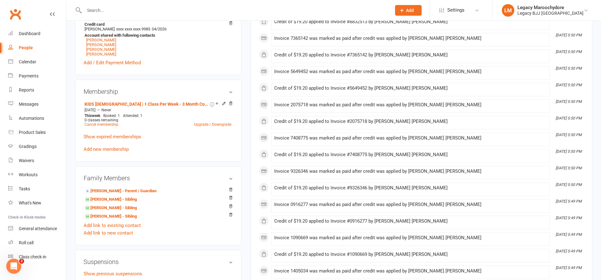
scroll to position [245, 0]
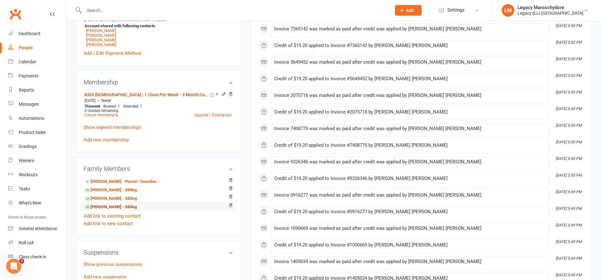
click at [125, 207] on link "[PERSON_NAME] - Sibling" at bounding box center [111, 207] width 52 height 7
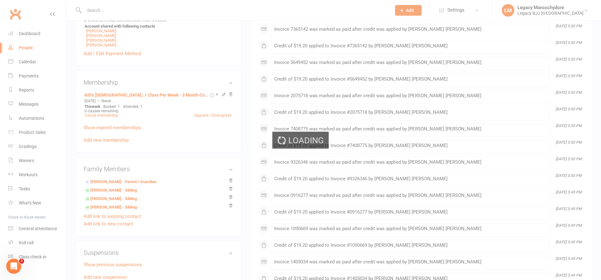
scroll to position [243, 0]
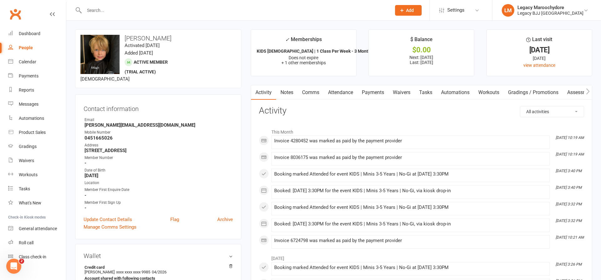
click at [376, 92] on link "Payments" at bounding box center [373, 92] width 31 height 14
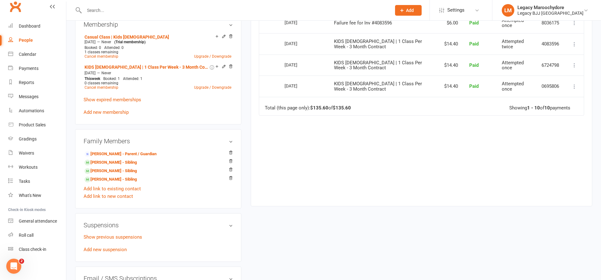
scroll to position [326, 0]
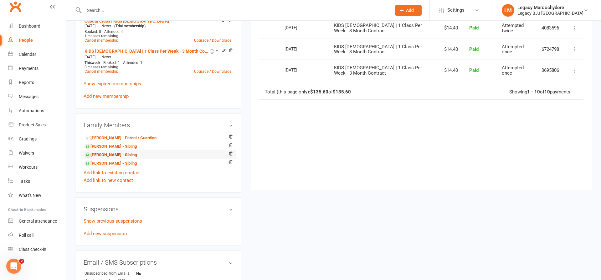
click at [115, 152] on link "[PERSON_NAME] - Sibling" at bounding box center [111, 155] width 52 height 7
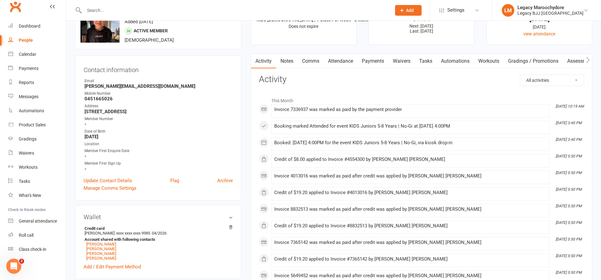
scroll to position [33, 0]
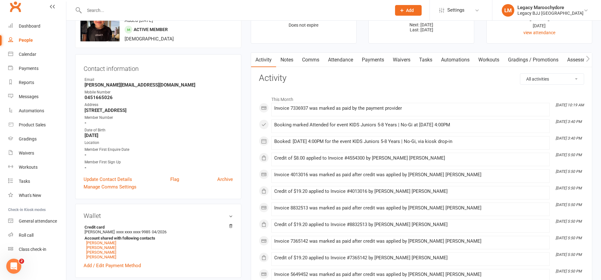
click at [380, 58] on link "Payments" at bounding box center [373, 60] width 31 height 14
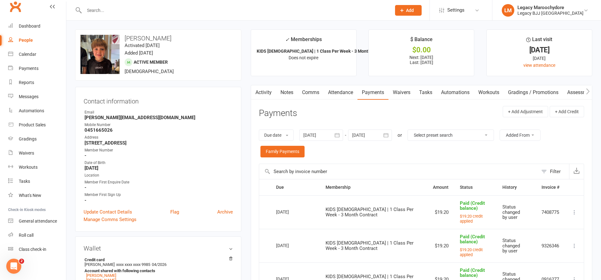
click at [174, 11] on input "text" at bounding box center [234, 10] width 305 height 9
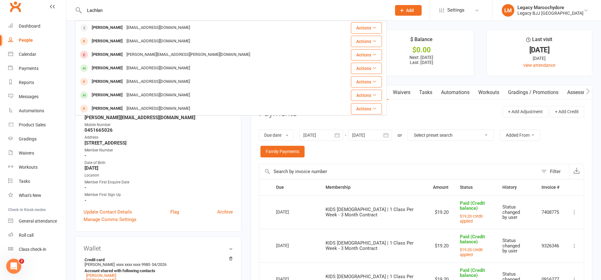
type input "Lachlan"
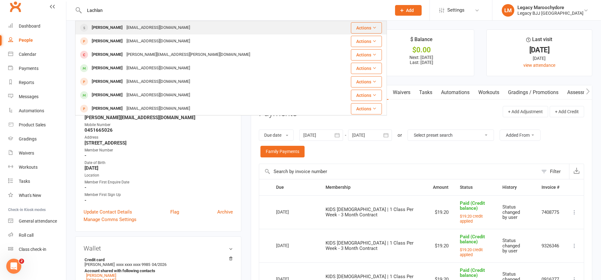
drag, startPoint x: 111, startPoint y: 21, endPoint x: 111, endPoint y: 28, distance: 7.2
click at [111, 28] on div "[PERSON_NAME]" at bounding box center [107, 27] width 35 height 9
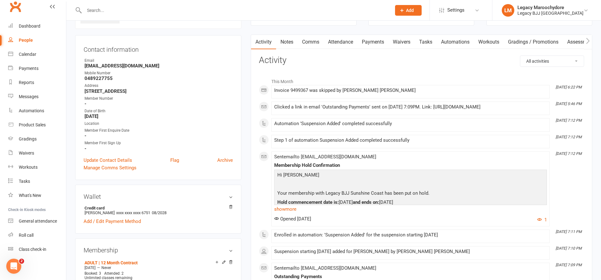
scroll to position [50, 0]
